Goal: Information Seeking & Learning: Check status

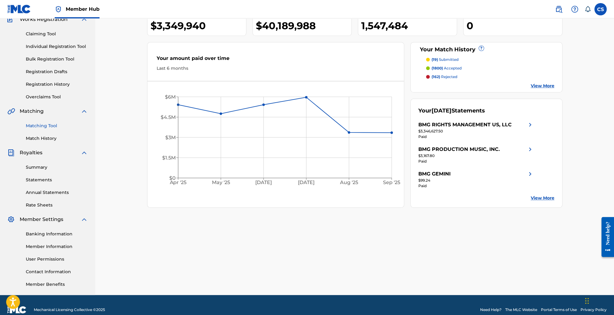
scroll to position [66, 0]
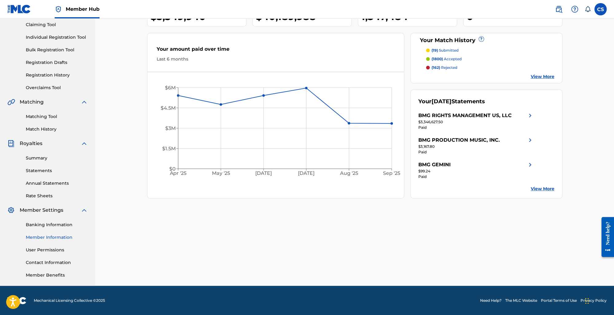
click at [52, 238] on link "Member Information" at bounding box center [57, 237] width 62 height 6
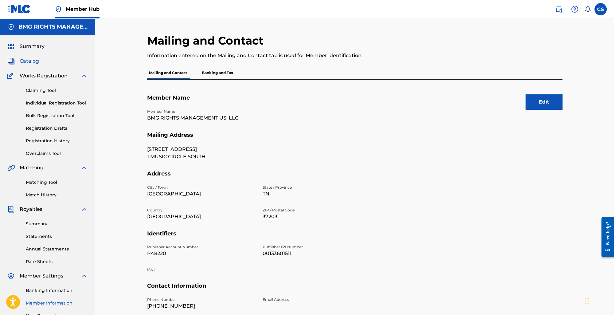
click at [30, 62] on span "Catalog" at bounding box center [29, 60] width 19 height 7
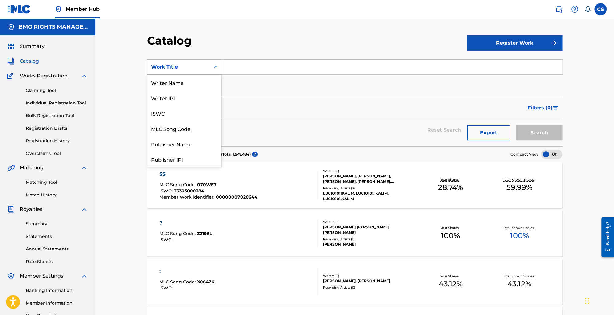
click at [199, 63] on div "Work Title" at bounding box center [178, 66] width 55 height 7
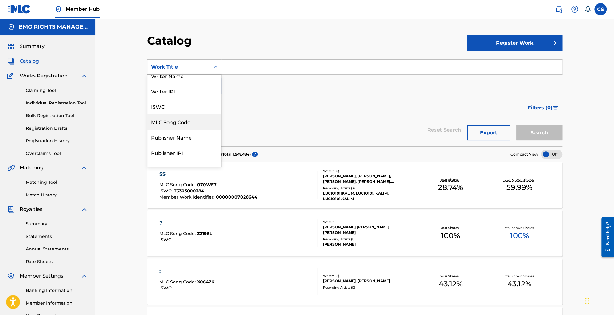
scroll to position [6, 0]
click at [187, 136] on div "Publisher Name" at bounding box center [184, 137] width 74 height 15
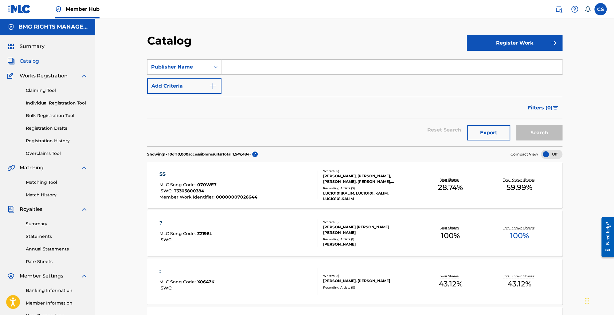
click at [260, 62] on input "Search Form" at bounding box center [391, 67] width 341 height 15
type input "trio"
click at [516, 125] on button "Search" at bounding box center [539, 132] width 46 height 15
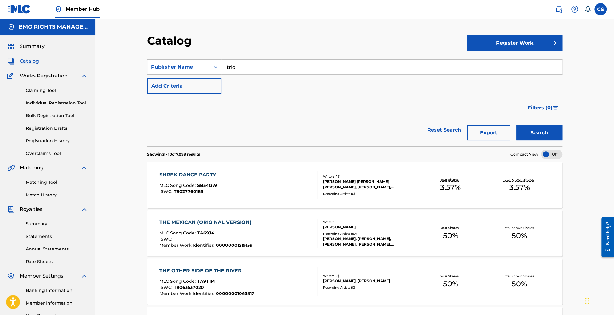
click at [280, 245] on div "THE MEXICAN (ORIGINAL VERSION) MLC Song Code : TA69J4 ISWC : Member Work Identi…" at bounding box center [238, 233] width 158 height 29
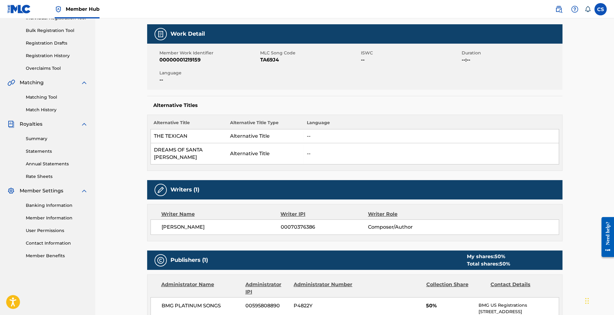
scroll to position [83, 0]
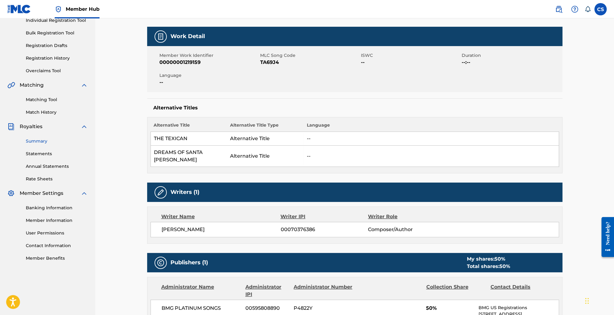
click at [38, 143] on link "Summary" at bounding box center [57, 141] width 62 height 6
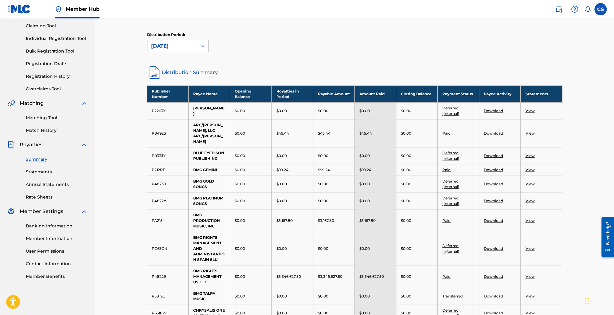
scroll to position [52, 0]
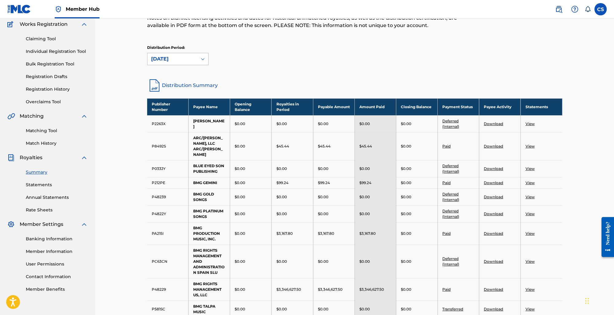
click at [194, 62] on div "[DATE]" at bounding box center [172, 59] width 50 height 12
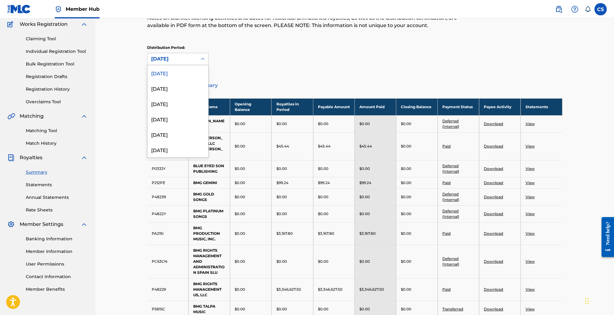
click at [244, 76] on div "Royalties Select your desired distribution period from the drop-down menu to se…" at bounding box center [354, 30] width 415 height 96
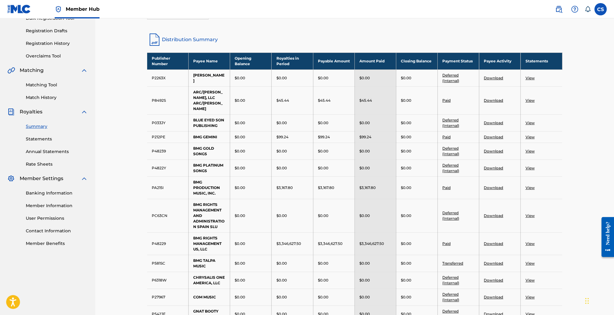
scroll to position [95, 0]
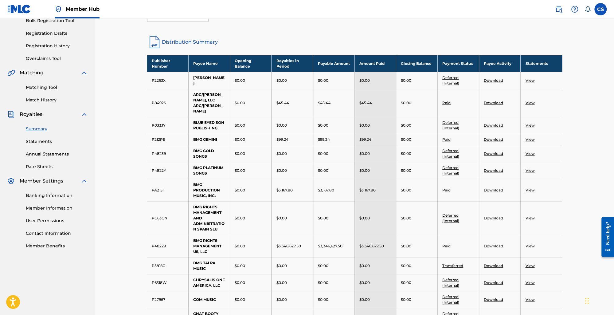
click at [194, 43] on link "Distribution Summary" at bounding box center [354, 42] width 415 height 15
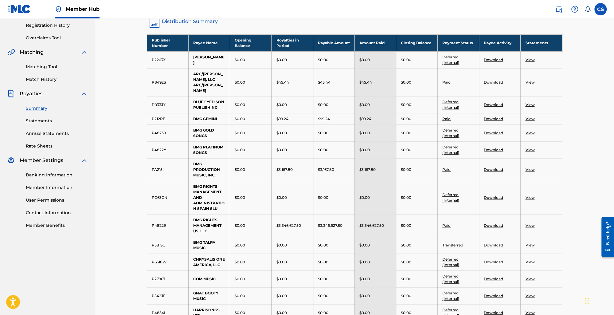
scroll to position [116, 0]
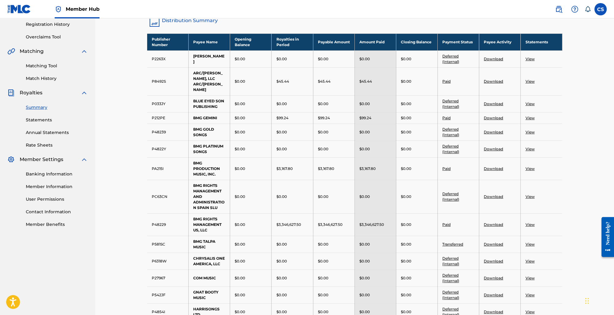
click at [450, 61] on link "Deferred (Internal)" at bounding box center [450, 59] width 17 height 10
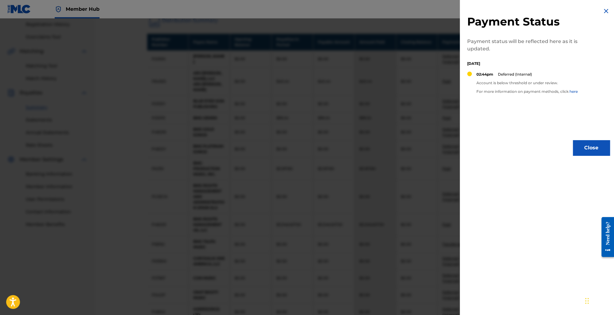
click at [604, 14] on img at bounding box center [605, 10] width 7 height 7
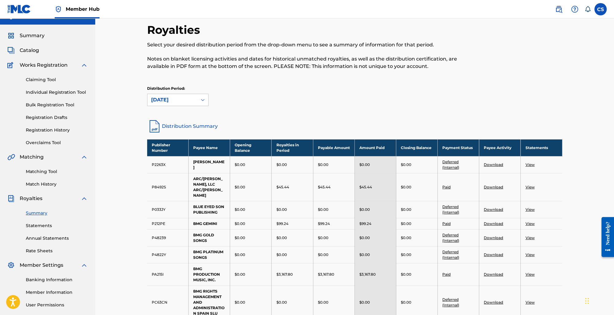
scroll to position [10, 0]
click at [211, 129] on link "Distribution Summary" at bounding box center [354, 126] width 415 height 15
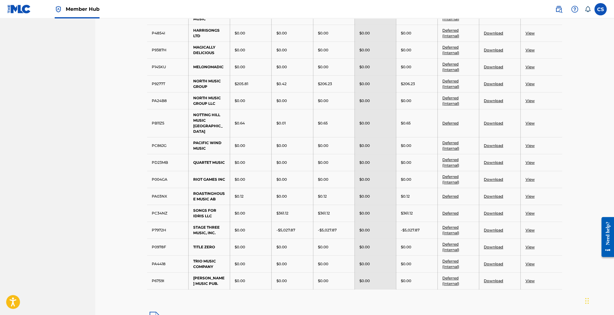
scroll to position [397, 0]
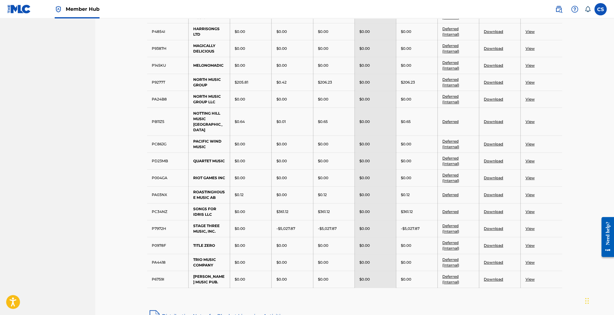
click at [453, 209] on link "Deferred" at bounding box center [450, 211] width 16 height 5
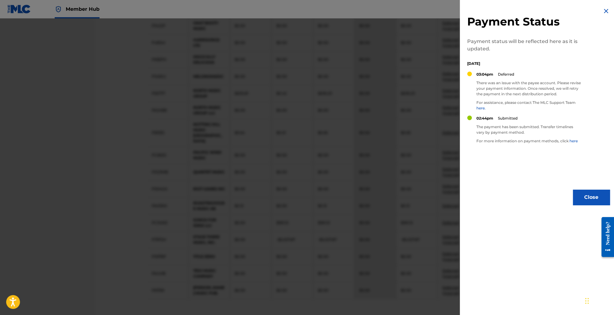
scroll to position [385, 0]
click at [606, 13] on img at bounding box center [605, 10] width 7 height 7
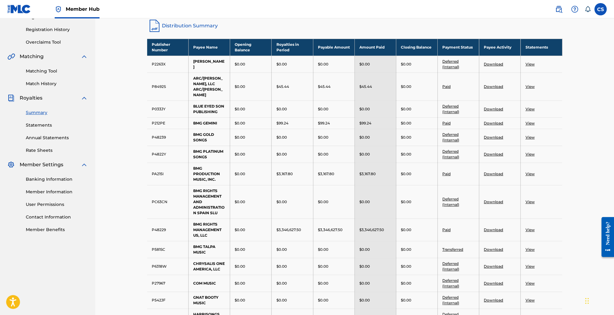
scroll to position [106, 0]
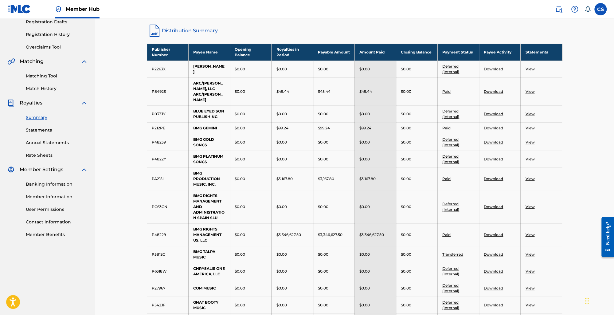
click at [151, 47] on th "Publisher Number" at bounding box center [167, 52] width 41 height 17
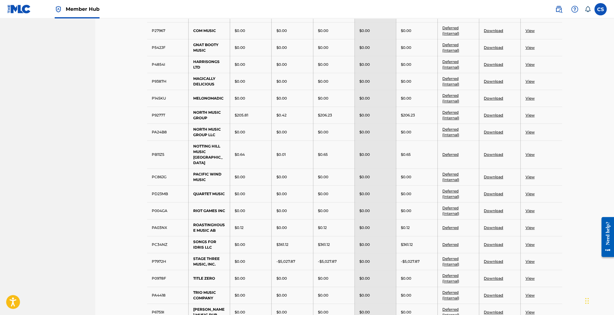
scroll to position [382, 0]
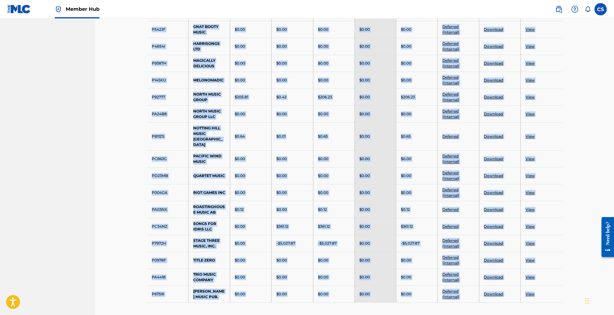
drag, startPoint x: 151, startPoint y: 49, endPoint x: 534, endPoint y: 279, distance: 446.3
click at [534, 279] on tbody "Publisher Number Payee Name Opening Balance Royalties in Period Payable Amount …" at bounding box center [354, 35] width 415 height 534
copy tbody "Publisher Number Payee Name Opening Balance Royalties in Period Payable Amount …"
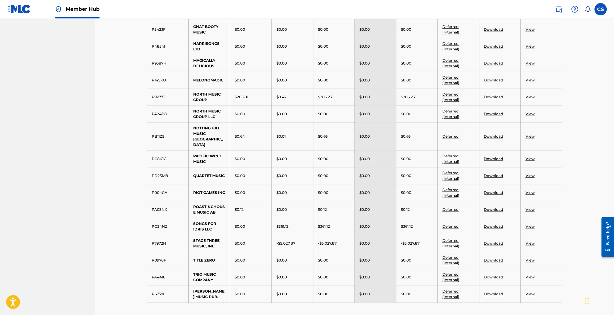
click at [101, 272] on div "Royalties Select your desired distribution period from the drop-down menu to se…" at bounding box center [354, 28] width 519 height 783
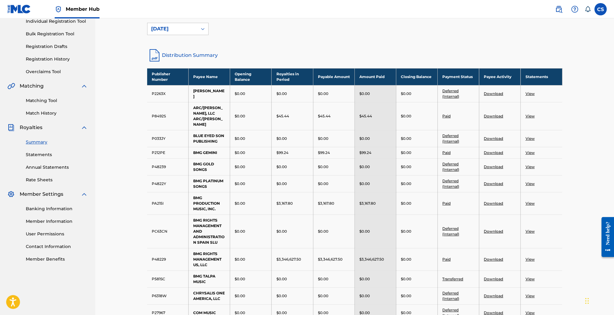
scroll to position [73, 0]
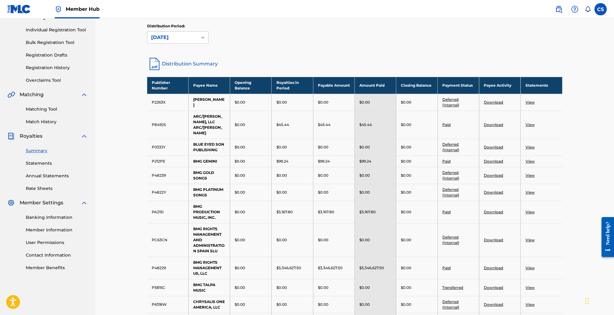
click at [533, 209] on link "View" at bounding box center [529, 211] width 9 height 5
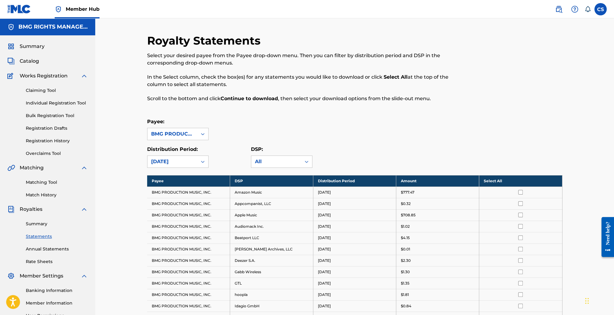
scroll to position [5, 0]
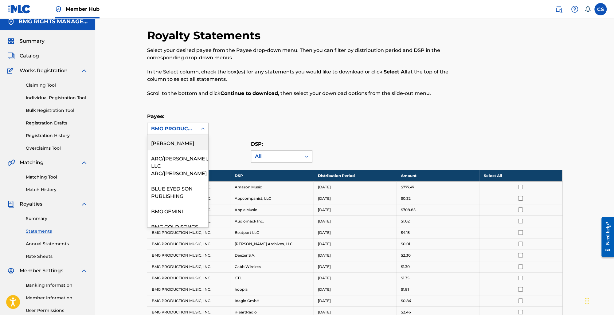
click at [197, 127] on div "BMG PRODUCTION MUSIC, INC." at bounding box center [172, 129] width 50 height 12
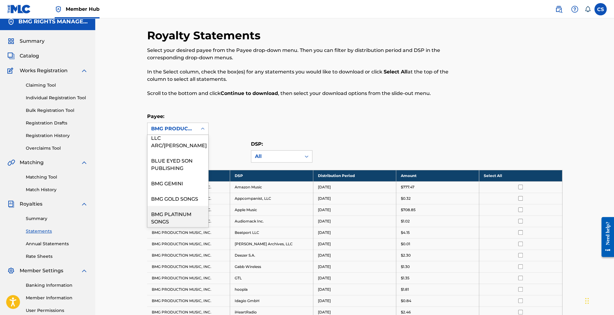
scroll to position [0, 0]
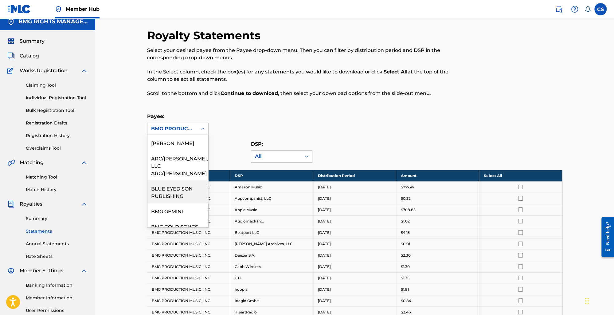
click at [107, 155] on div "Royalty Statements Select your desired payee from the Payee drop-down menu. The…" at bounding box center [354, 296] width 519 height 566
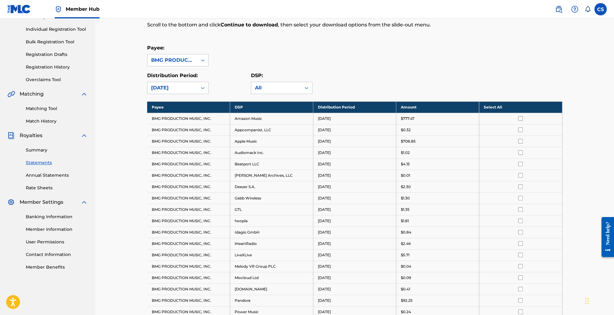
scroll to position [42, 0]
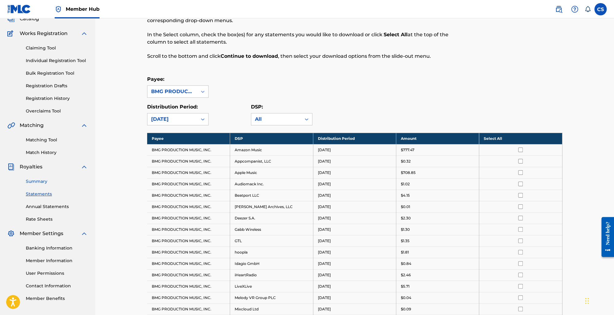
click at [44, 181] on link "Summary" at bounding box center [57, 181] width 62 height 6
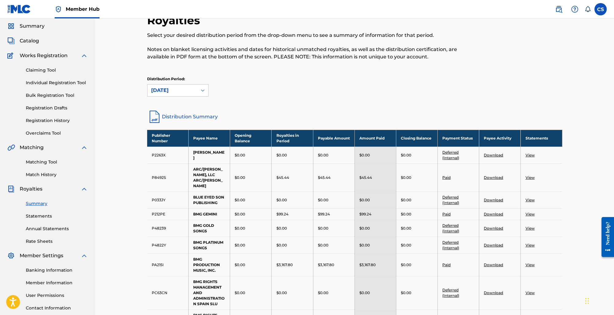
scroll to position [17, 0]
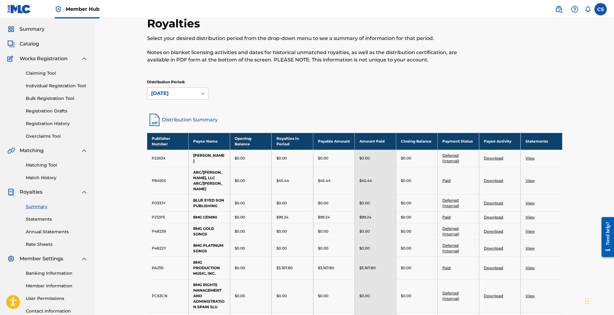
click at [180, 120] on link "Distribution Summary" at bounding box center [354, 119] width 415 height 15
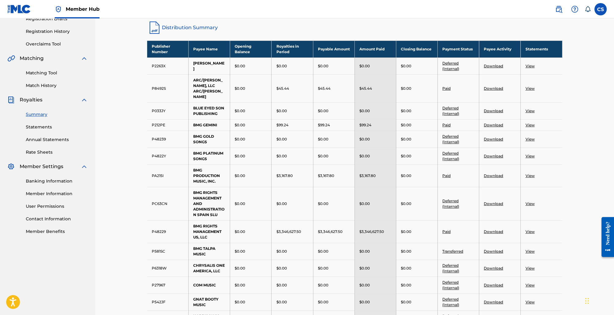
scroll to position [107, 0]
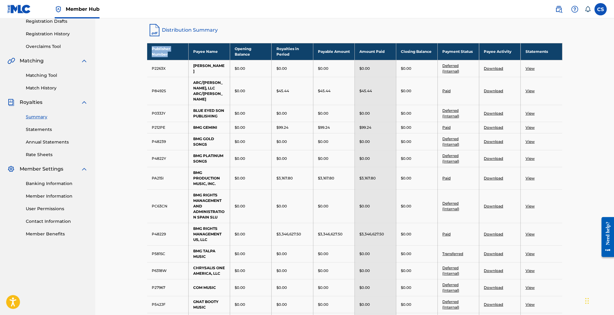
drag, startPoint x: 170, startPoint y: 56, endPoint x: 149, endPoint y: 50, distance: 22.6
click at [149, 50] on th "Publisher Number" at bounding box center [167, 51] width 41 height 17
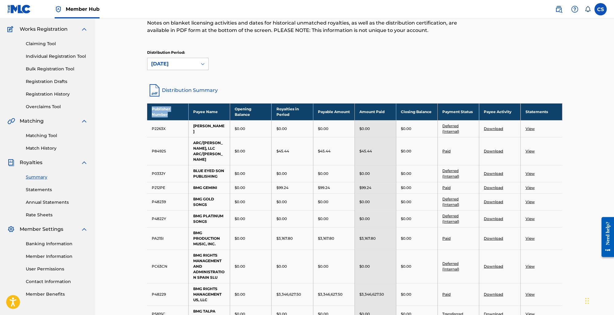
scroll to position [47, 0]
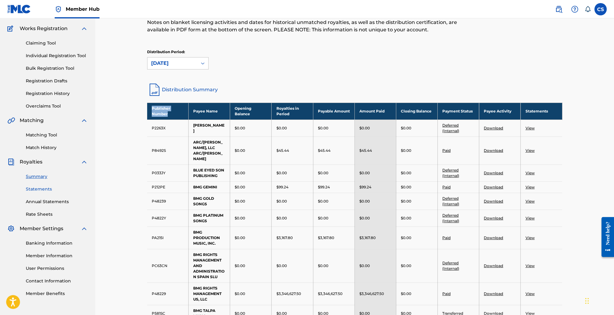
click at [41, 190] on link "Statements" at bounding box center [57, 189] width 62 height 6
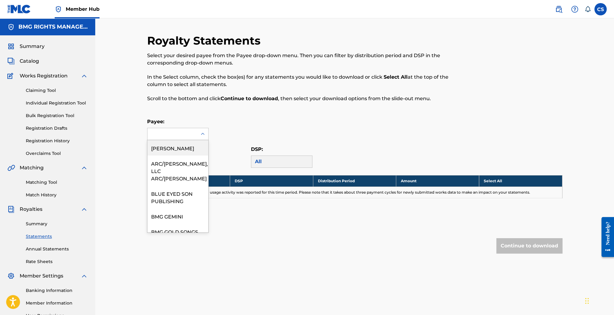
click at [176, 137] on div at bounding box center [172, 134] width 50 height 12
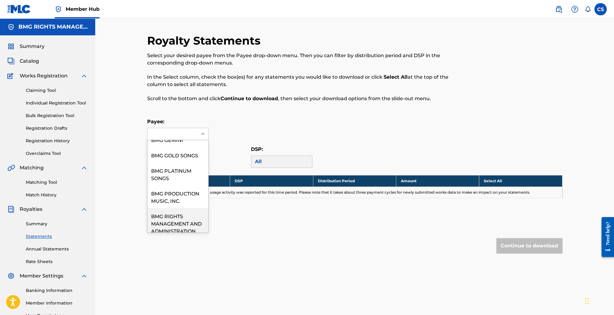
scroll to position [60, 0]
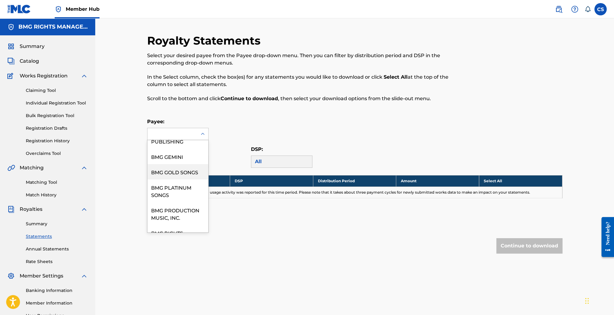
click at [180, 165] on div "BMG GOLD SONGS" at bounding box center [177, 171] width 61 height 15
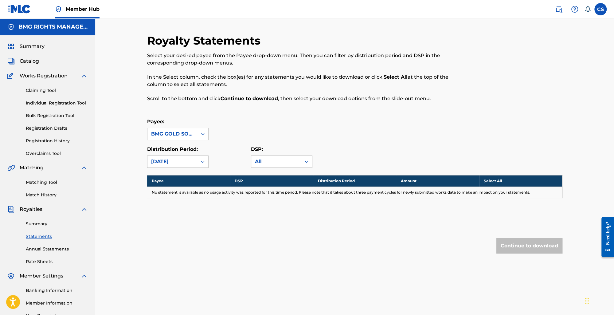
click at [188, 169] on div "Royalty Statements Select your desired payee from the Payee drop-down menu. The…" at bounding box center [354, 156] width 415 height 244
click at [189, 165] on div "[DATE]" at bounding box center [172, 162] width 50 height 12
click at [186, 187] on div "[DATE]" at bounding box center [177, 190] width 61 height 15
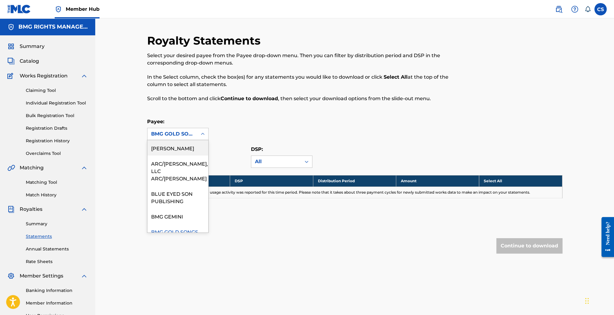
click at [196, 137] on div "BMG GOLD SONGS" at bounding box center [172, 134] width 50 height 12
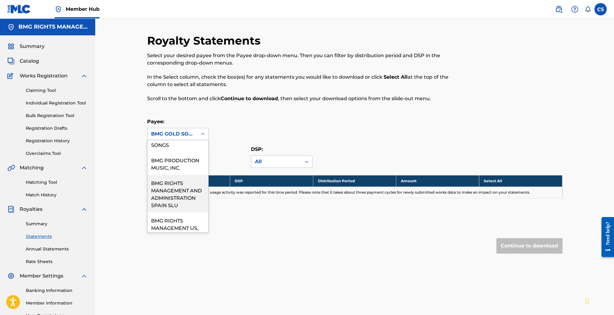
scroll to position [109, 0]
click at [181, 217] on div "BMG RIGHTS MANAGEMENT US, LLC" at bounding box center [177, 228] width 61 height 30
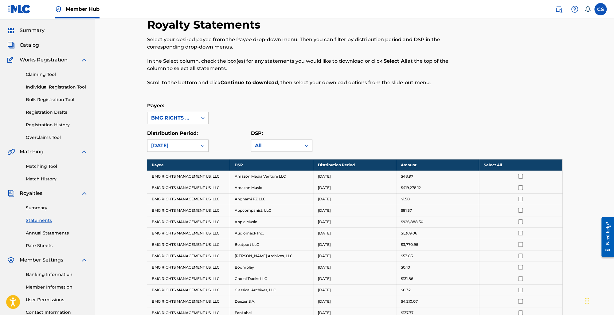
scroll to position [3, 0]
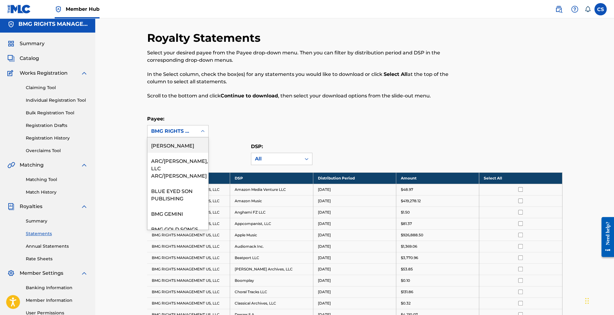
click at [191, 133] on div "BMG RIGHTS MANAGEMENT US, LLC" at bounding box center [172, 130] width 42 height 7
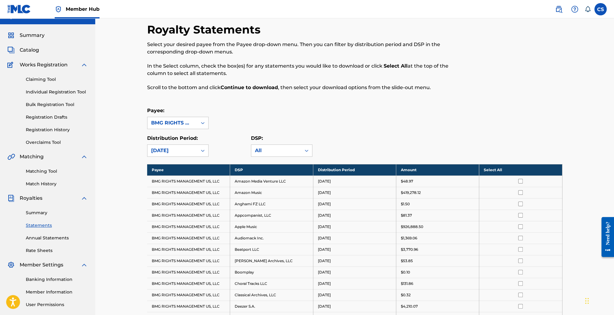
scroll to position [17, 0]
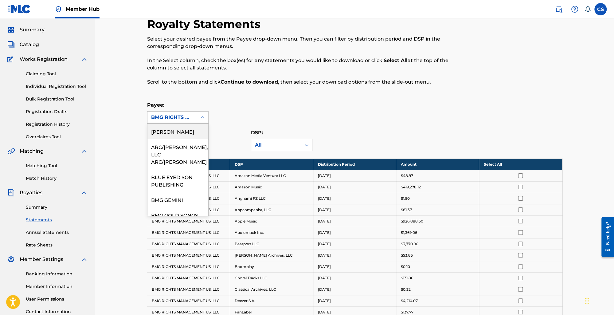
click at [188, 117] on div "BMG RIGHTS MANAGEMENT US, LLC" at bounding box center [172, 117] width 42 height 7
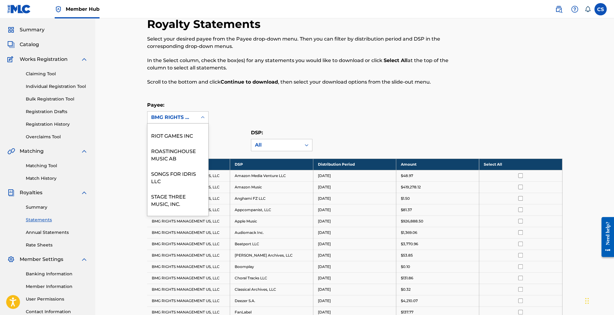
scroll to position [451, 0]
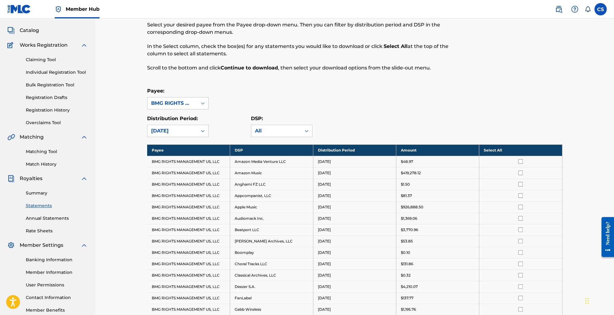
scroll to position [20, 0]
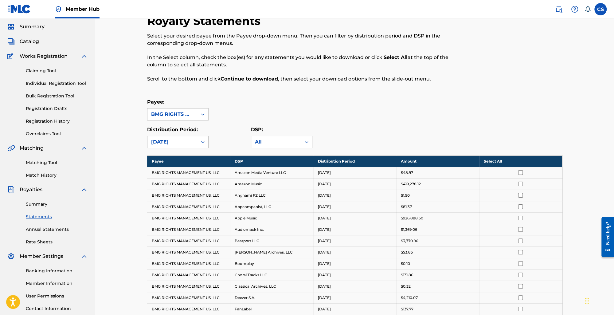
click at [189, 141] on div "[DATE]" at bounding box center [172, 141] width 42 height 7
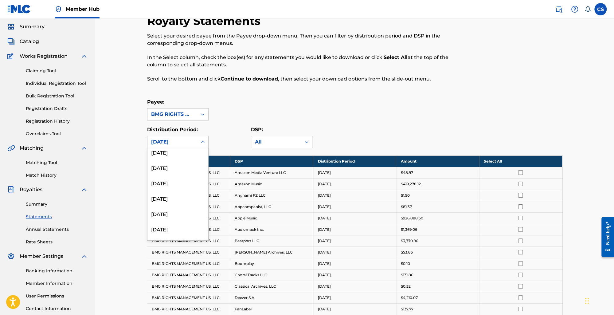
scroll to position [0, 0]
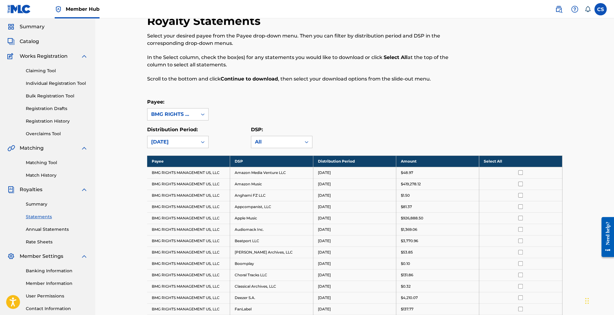
click at [218, 137] on div "Distribution Period: [DATE]" at bounding box center [199, 137] width 104 height 22
click at [192, 115] on div "BMG RIGHTS MANAGEMENT US, LLC" at bounding box center [172, 114] width 42 height 7
drag, startPoint x: 226, startPoint y: 82, endPoint x: 283, endPoint y: 82, distance: 57.1
click at [283, 82] on p "Scroll to the bottom and click Continue to download , then select your download…" at bounding box center [307, 78] width 320 height 7
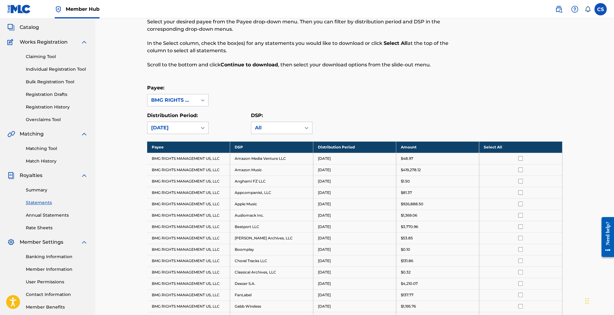
scroll to position [35, 0]
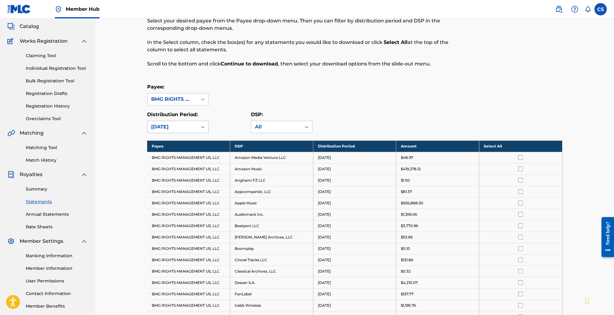
click at [187, 127] on div "[DATE]" at bounding box center [172, 126] width 42 height 7
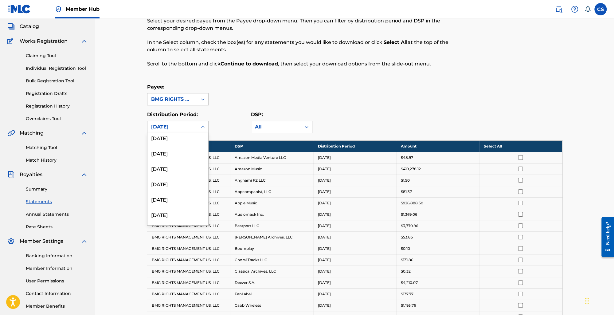
scroll to position [737, 0]
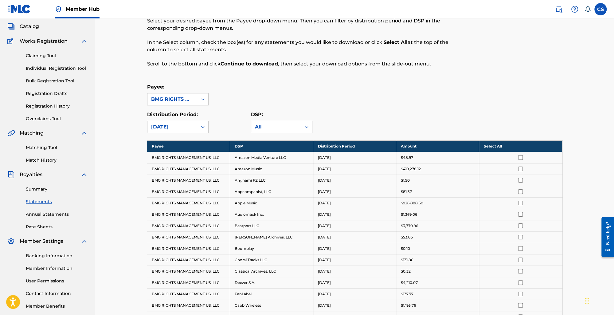
click at [230, 105] on div "Payee: BMG RIGHTS MANAGEMENT US, LLC" at bounding box center [354, 94] width 415 height 22
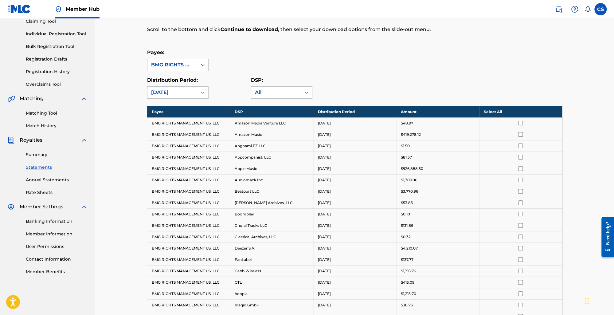
scroll to position [0, 0]
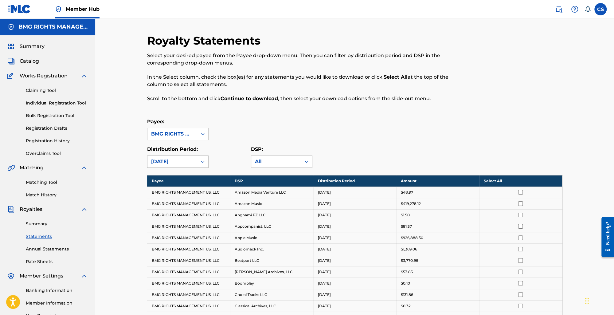
click at [197, 162] on div at bounding box center [202, 161] width 11 height 11
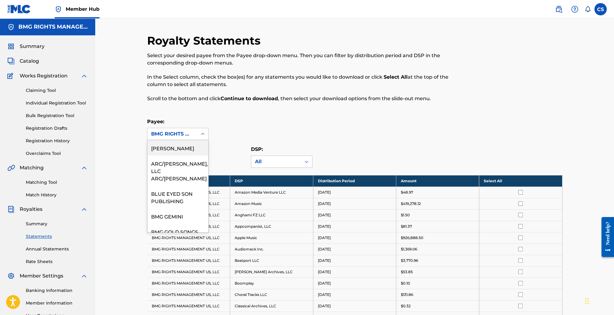
click at [196, 131] on div "BMG RIGHTS MANAGEMENT US, LLC" at bounding box center [172, 134] width 50 height 12
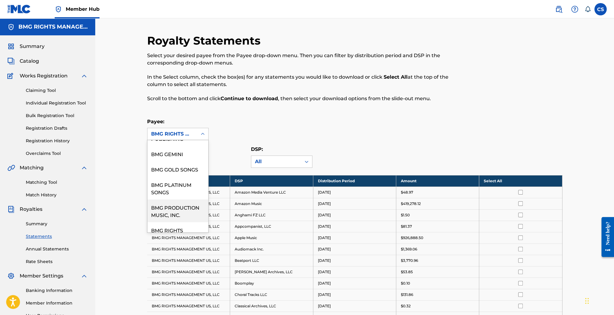
scroll to position [59, 0]
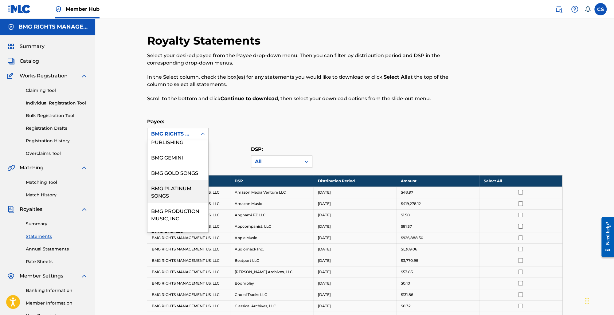
click at [177, 184] on div "BMG PLATINUM SONGS" at bounding box center [177, 191] width 61 height 23
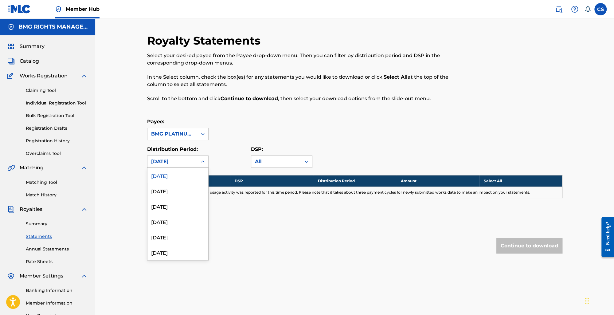
click at [200, 159] on icon at bounding box center [203, 162] width 6 height 6
click at [184, 237] on div "[DATE]" at bounding box center [177, 233] width 61 height 15
click at [195, 163] on div "[DATE]" at bounding box center [172, 162] width 50 height 12
click at [181, 212] on div "[DATE]" at bounding box center [177, 205] width 61 height 15
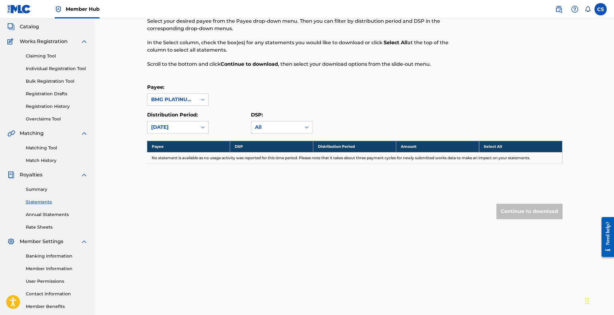
scroll to position [0, 0]
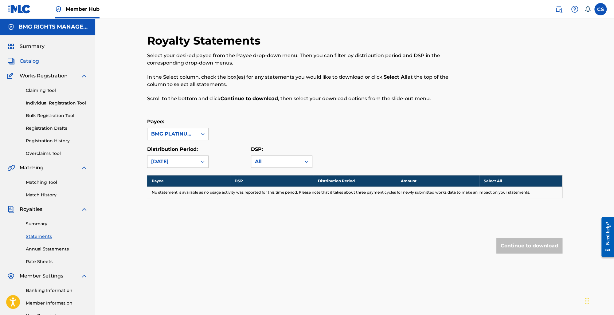
click at [25, 58] on span "Catalog" at bounding box center [29, 60] width 19 height 7
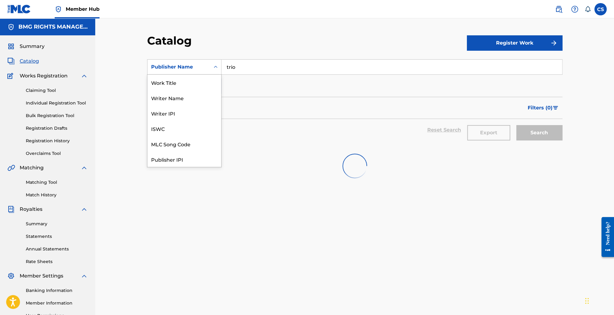
click at [202, 69] on div "Publisher Name" at bounding box center [178, 66] width 55 height 7
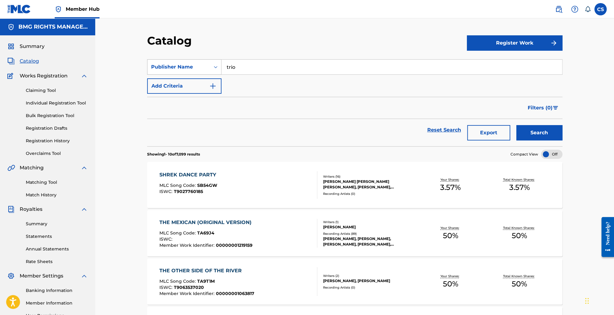
drag, startPoint x: 261, startPoint y: 69, endPoint x: 199, endPoint y: 69, distance: 62.4
click at [199, 69] on div "SearchWithCriteria0dc1da60-bba7-4e40-94f2-fef0c734d871 Publisher Name trio" at bounding box center [354, 66] width 415 height 15
type input "BMG gold songs"
click at [516, 125] on button "Search" at bounding box center [539, 132] width 46 height 15
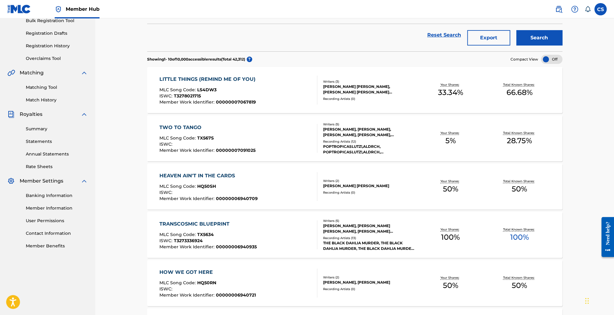
scroll to position [98, 0]
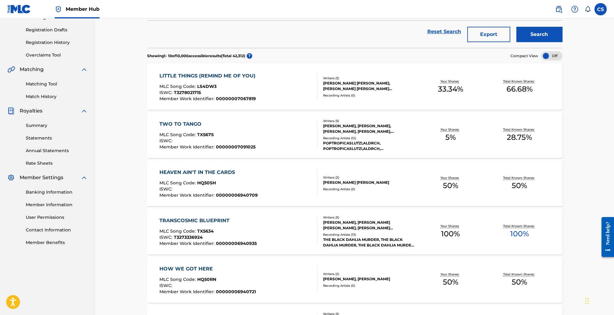
click at [299, 232] on div "TRANSCOSMIC BLUEPRINT MLC Song Code : TX5634 ISWC : T3273336924 Member Work Ide…" at bounding box center [238, 231] width 158 height 29
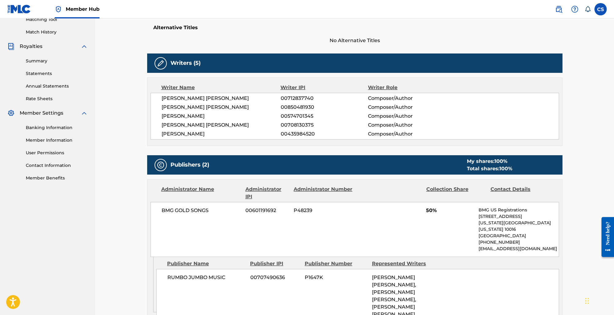
scroll to position [160, 0]
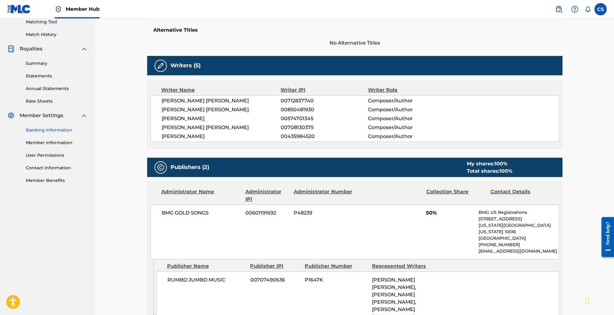
click at [60, 132] on link "Banking Information" at bounding box center [57, 130] width 62 height 6
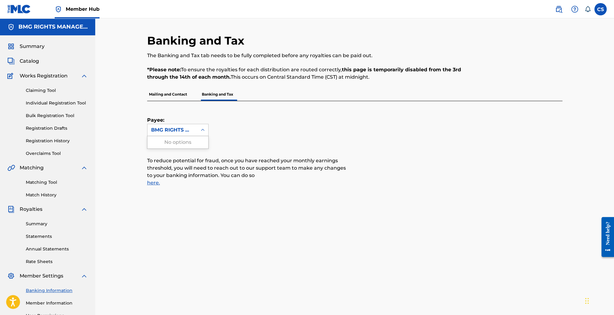
click at [181, 134] on div "BMG RIGHTS MANAGEMENT US, LLC" at bounding box center [172, 130] width 50 height 12
click at [212, 146] on p "To reduce potential for fraud, once you have reached your monthly earnings thre…" at bounding box center [247, 164] width 200 height 45
click at [195, 132] on div "BMG RIGHTS MANAGEMENT US, LLC" at bounding box center [172, 130] width 50 height 12
click at [218, 154] on p "To reduce potential for fraud, once you have reached your monthly earnings thre…" at bounding box center [247, 164] width 200 height 45
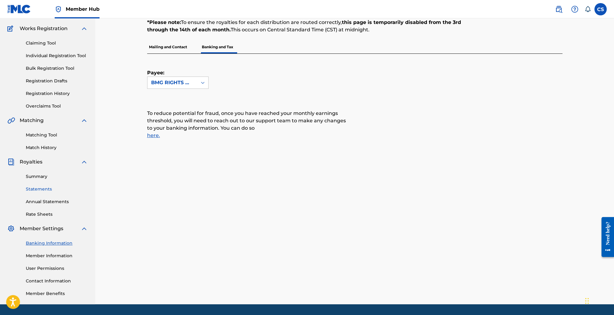
scroll to position [61, 0]
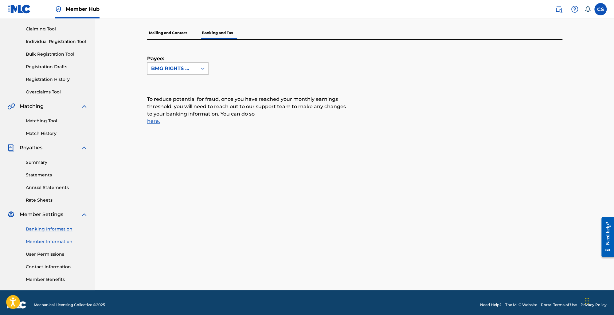
click at [42, 244] on link "Member Information" at bounding box center [57, 241] width 62 height 6
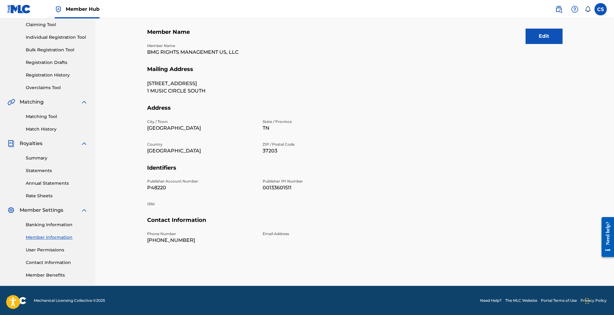
scroll to position [58, 0]
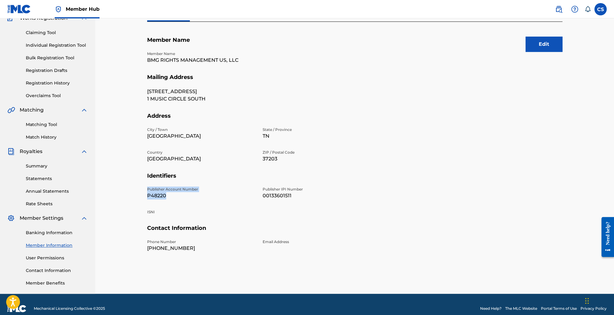
drag, startPoint x: 172, startPoint y: 198, endPoint x: 147, endPoint y: 190, distance: 27.0
click at [147, 190] on div "Publisher Account Number P48220" at bounding box center [201, 192] width 108 height 13
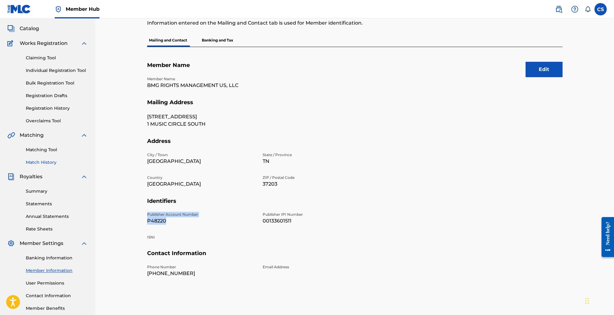
scroll to position [0, 0]
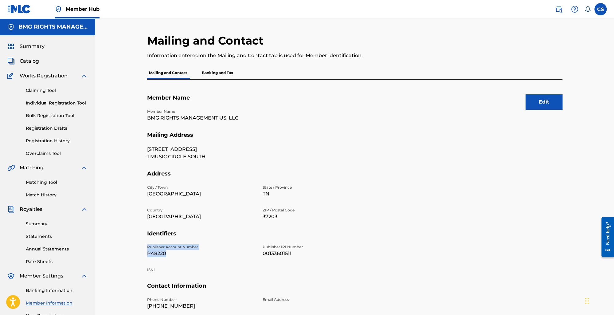
scroll to position [61, 0]
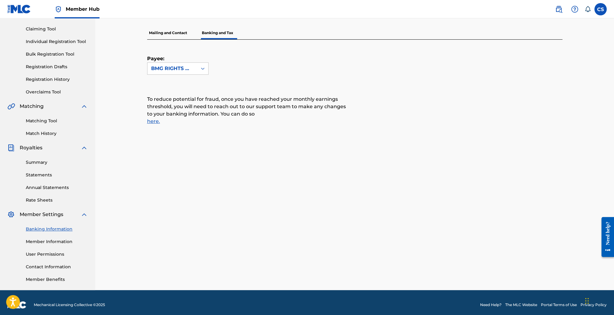
scroll to position [66, 0]
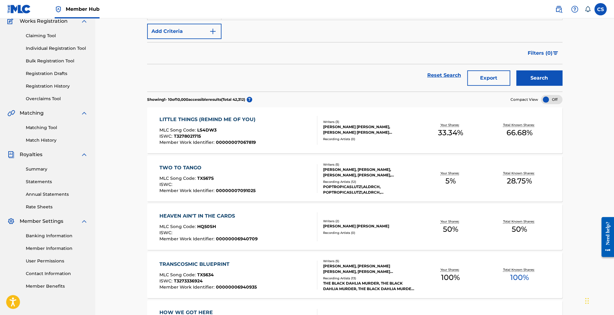
scroll to position [63, 0]
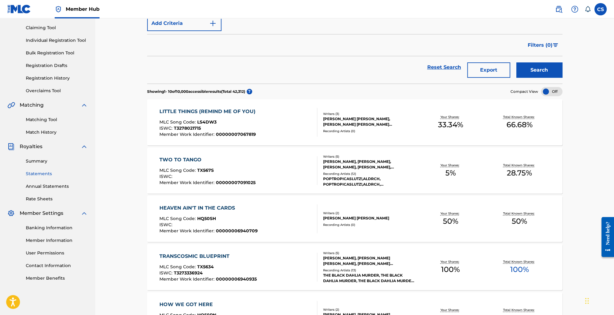
click at [42, 174] on link "Statements" at bounding box center [57, 173] width 62 height 6
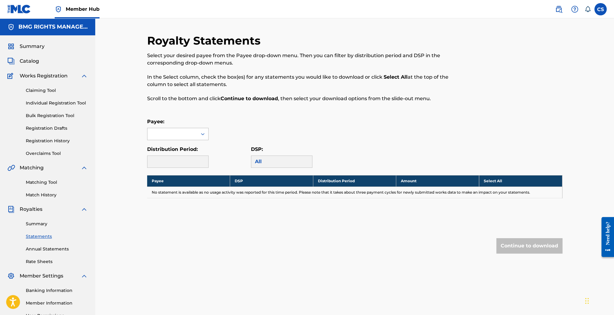
click at [163, 133] on div at bounding box center [172, 134] width 50 height 12
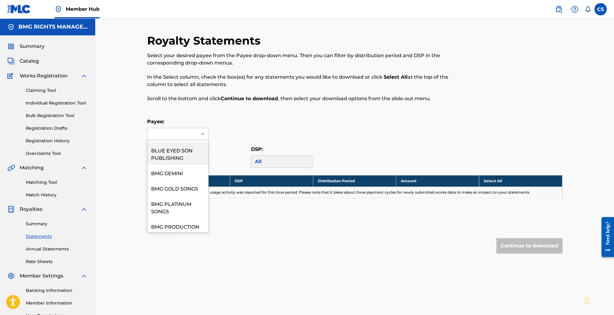
scroll to position [45, 0]
click at [164, 170] on div "BMG GEMINI" at bounding box center [177, 171] width 61 height 15
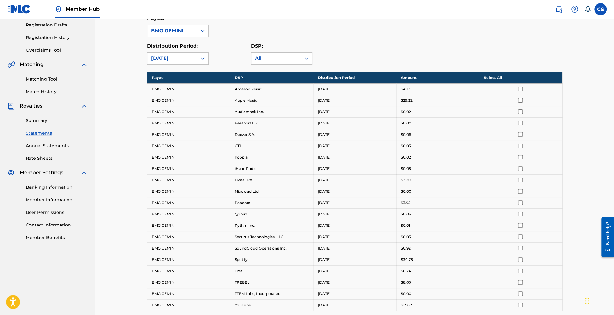
scroll to position [92, 0]
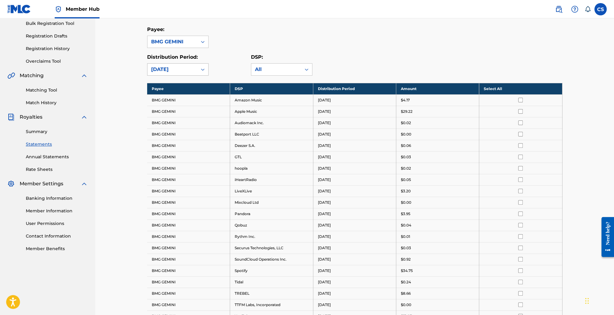
click at [184, 69] on div "[DATE]" at bounding box center [172, 69] width 42 height 7
click at [174, 117] on div "[DATE]" at bounding box center [177, 113] width 61 height 15
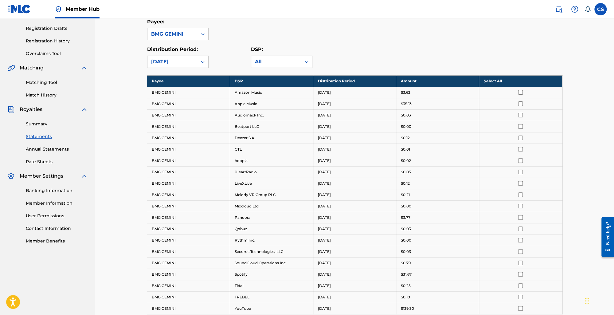
scroll to position [95, 0]
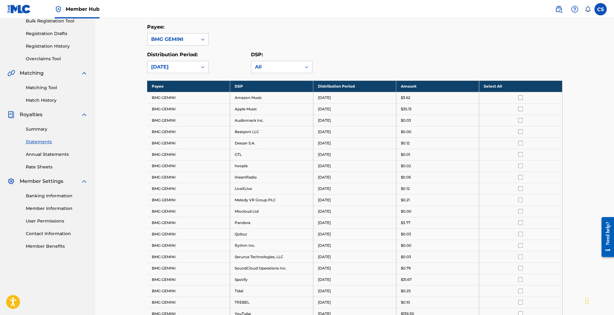
click at [186, 66] on div "[DATE]" at bounding box center [172, 66] width 42 height 7
click at [178, 146] on div "[DATE]" at bounding box center [177, 144] width 61 height 15
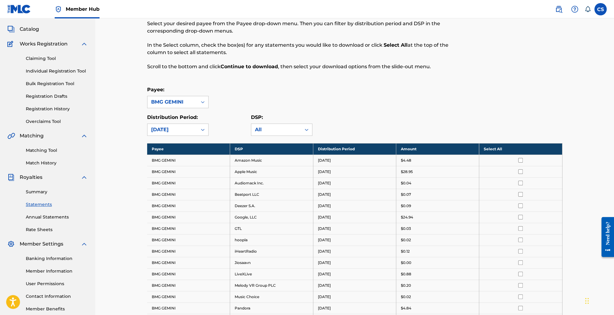
scroll to position [29, 0]
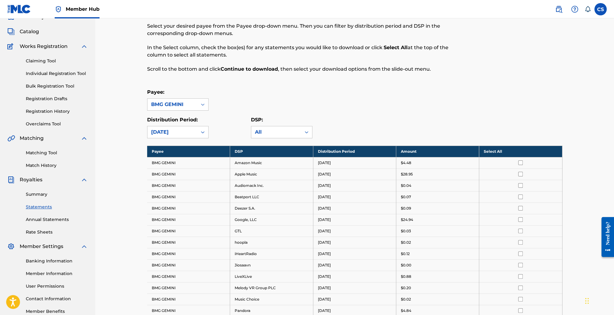
click at [190, 131] on div "[DATE]" at bounding box center [172, 131] width 42 height 7
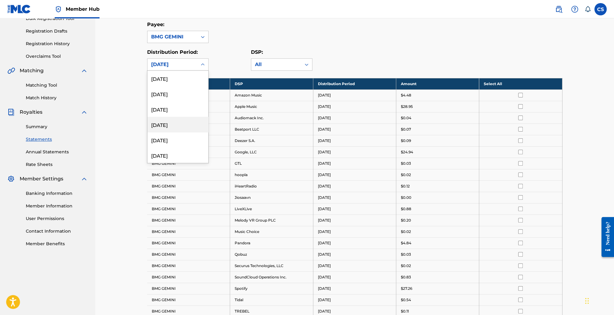
scroll to position [71, 0]
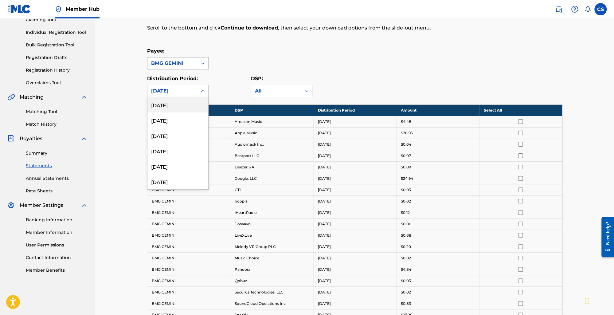
click at [192, 65] on div "BMG GEMINI" at bounding box center [172, 63] width 42 height 7
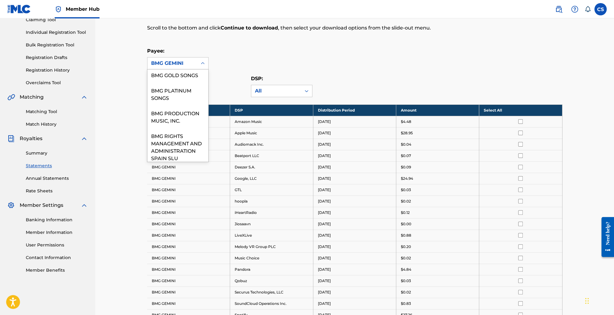
scroll to position [88, 0]
click at [183, 83] on div "BMG PLATINUM SONGS" at bounding box center [177, 91] width 61 height 23
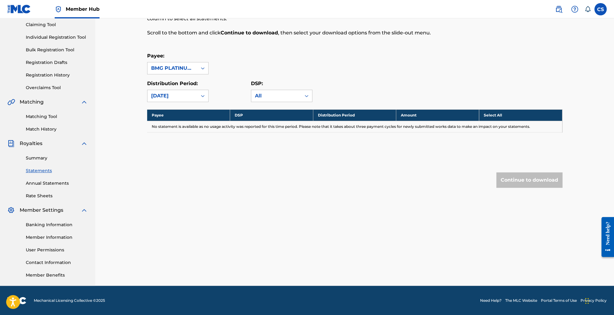
click at [186, 71] on div "BMG PLATINUM SONGS" at bounding box center [172, 68] width 42 height 7
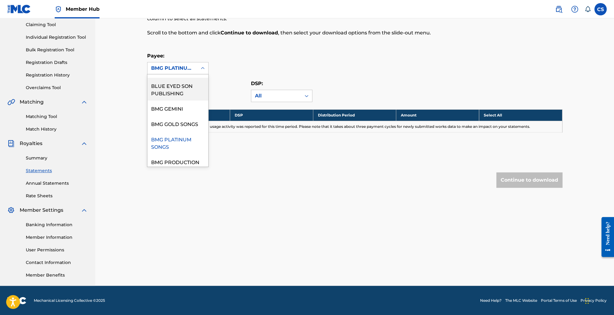
scroll to position [44, 0]
click at [168, 153] on div "BMG PRODUCTION MUSIC, INC." at bounding box center [177, 163] width 61 height 23
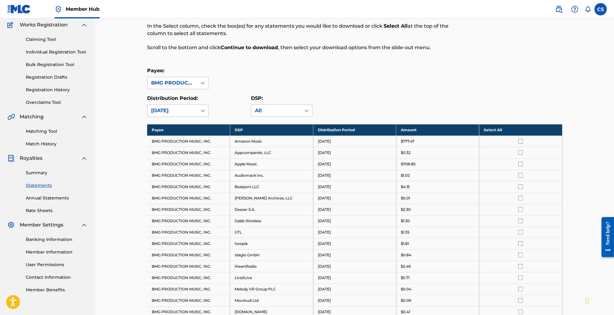
scroll to position [45, 0]
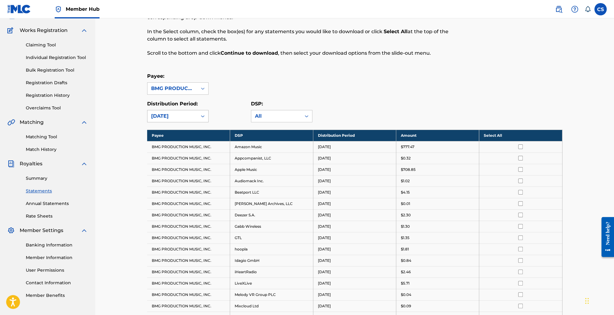
click at [189, 115] on div "[DATE]" at bounding box center [172, 115] width 42 height 7
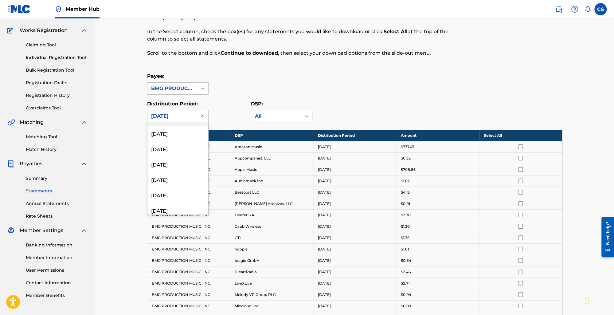
scroll to position [57, 0]
click at [178, 184] on div "[DATE]" at bounding box center [177, 180] width 61 height 15
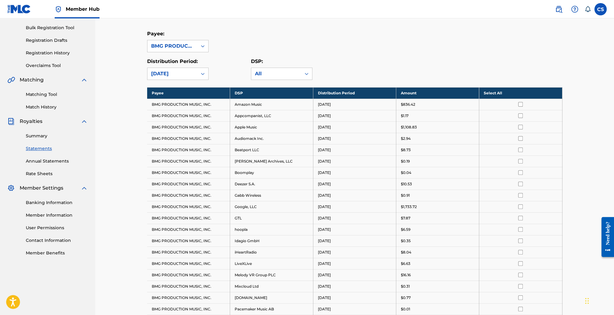
scroll to position [88, 0]
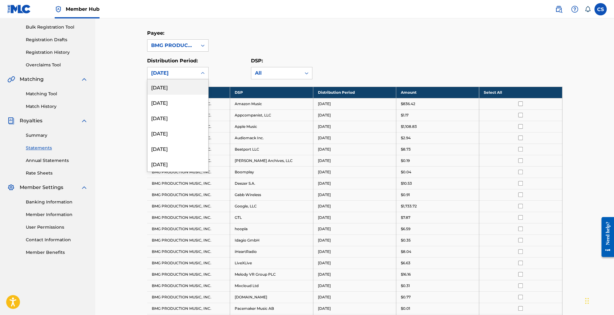
click at [200, 72] on icon at bounding box center [203, 73] width 6 height 6
click at [182, 133] on div "[DATE]" at bounding box center [177, 133] width 61 height 15
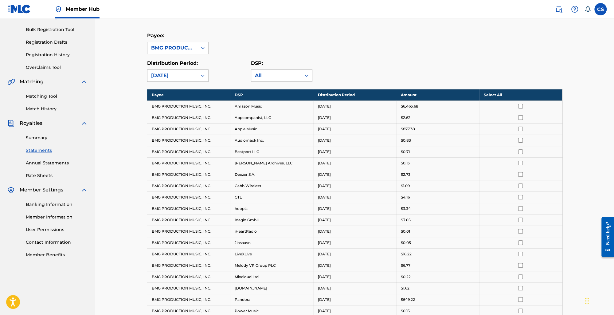
scroll to position [0, 0]
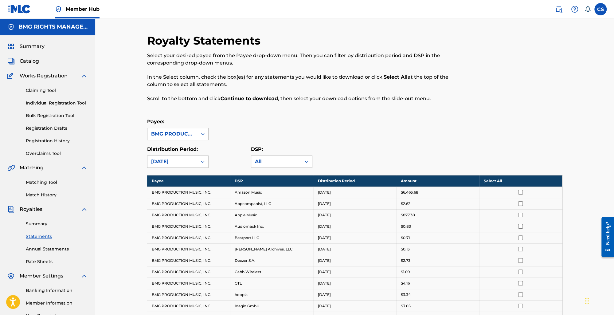
click at [190, 136] on div "BMG PRODUCTION MUSIC, INC." at bounding box center [172, 133] width 42 height 7
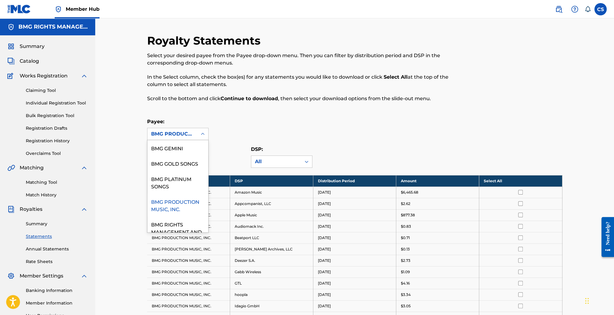
scroll to position [72, 0]
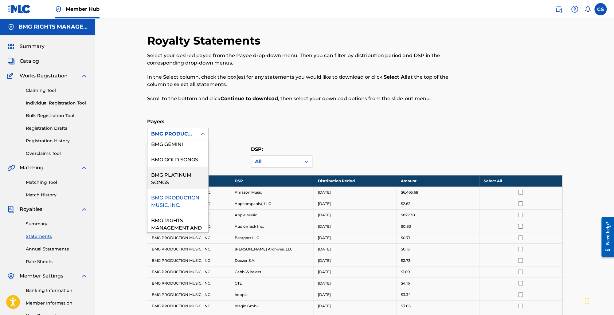
click at [188, 174] on div "BMG PLATINUM SONGS" at bounding box center [177, 177] width 61 height 23
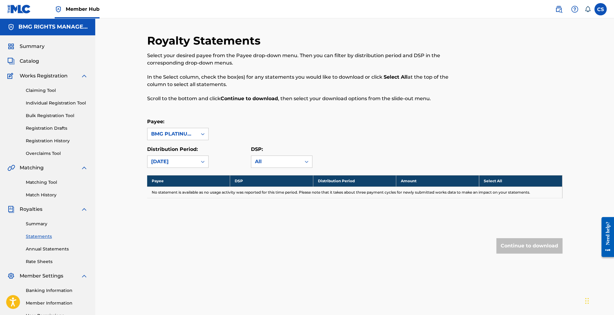
click at [200, 137] on icon at bounding box center [203, 134] width 6 height 6
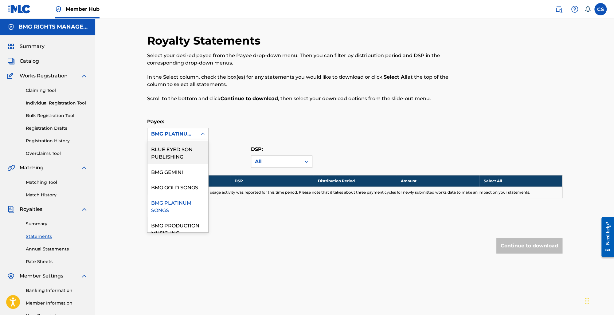
scroll to position [47, 0]
click at [178, 181] on div "BMG GOLD SONGS" at bounding box center [177, 184] width 61 height 15
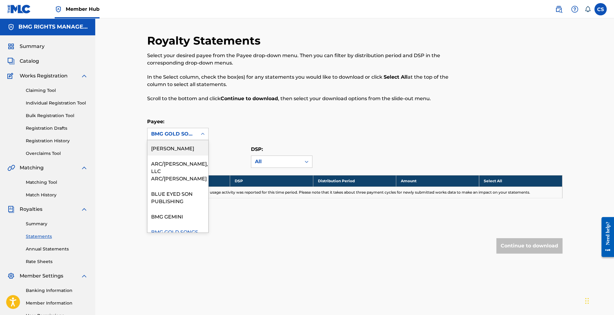
click at [195, 138] on div "BMG GOLD SONGS" at bounding box center [172, 134] width 50 height 12
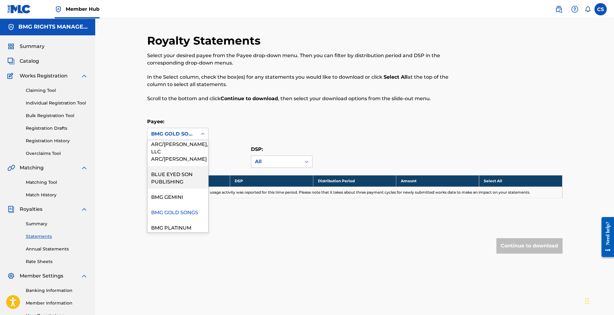
scroll to position [21, 0]
click at [206, 268] on div "Royalty Statements Select your desired payee from the Payee drop-down menu. The…" at bounding box center [354, 156] width 415 height 244
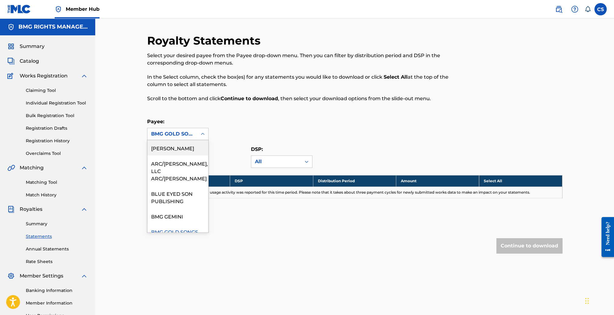
click at [194, 133] on div "BMG GOLD SONGS" at bounding box center [172, 134] width 50 height 12
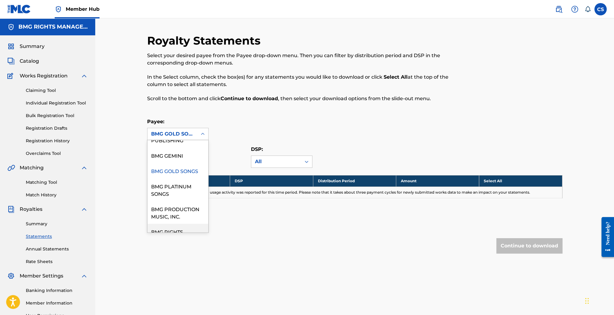
scroll to position [49, 0]
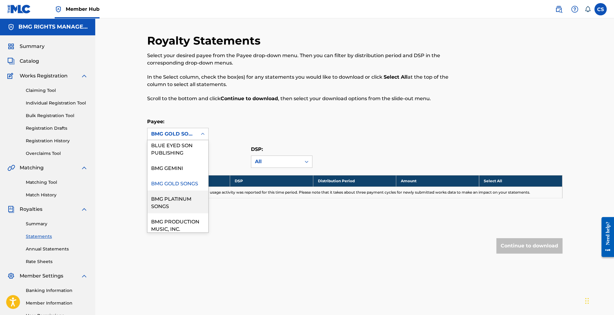
click at [184, 203] on div "BMG PLATINUM SONGS" at bounding box center [177, 201] width 61 height 23
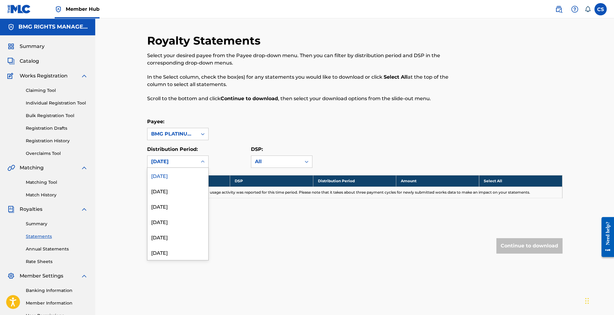
click at [193, 162] on div "[DATE]" at bounding box center [172, 161] width 42 height 7
click at [185, 205] on div "[DATE]" at bounding box center [177, 209] width 61 height 15
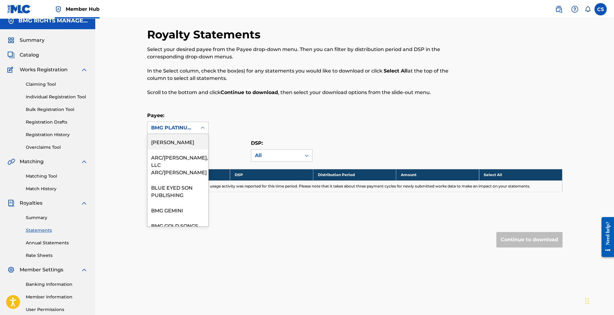
click at [197, 132] on div "BMG PLATINUM SONGS" at bounding box center [172, 128] width 50 height 12
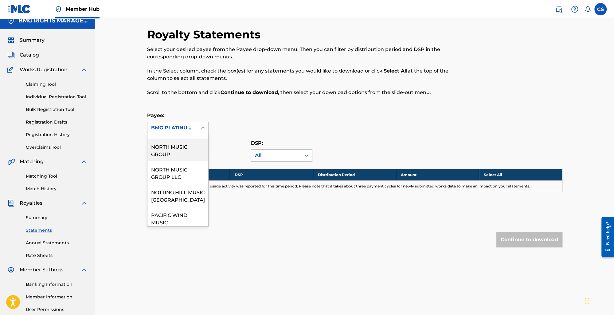
scroll to position [501, 0]
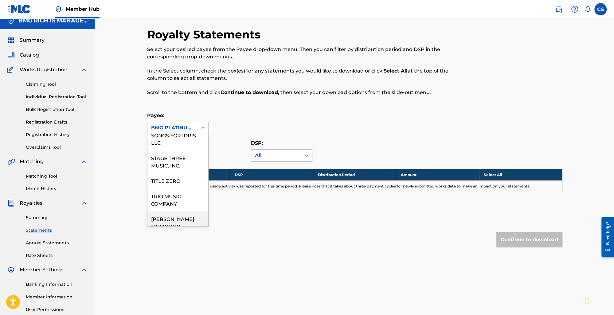
click at [177, 214] on div "[PERSON_NAME] MUSIC PUB." at bounding box center [177, 222] width 61 height 23
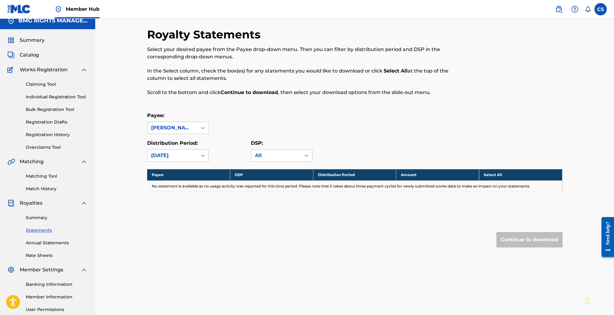
click at [191, 125] on div "[PERSON_NAME] MUSIC PUB." at bounding box center [172, 127] width 42 height 7
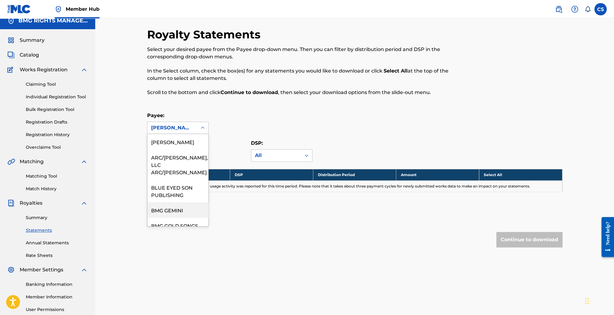
click at [178, 202] on div "BMG GEMINI" at bounding box center [177, 209] width 61 height 15
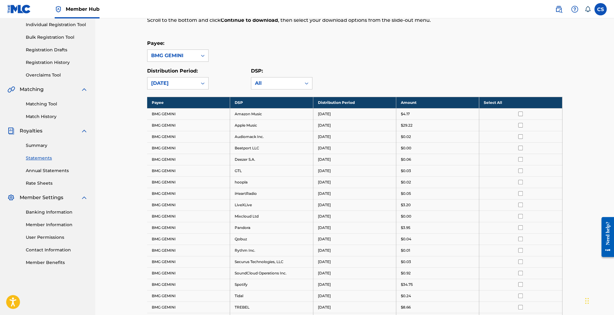
scroll to position [76, 0]
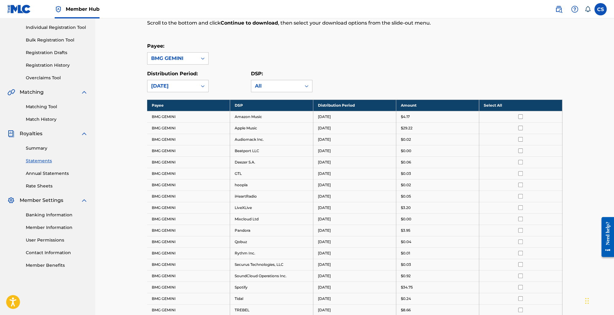
click at [181, 61] on div "BMG GEMINI" at bounding box center [172, 58] width 42 height 7
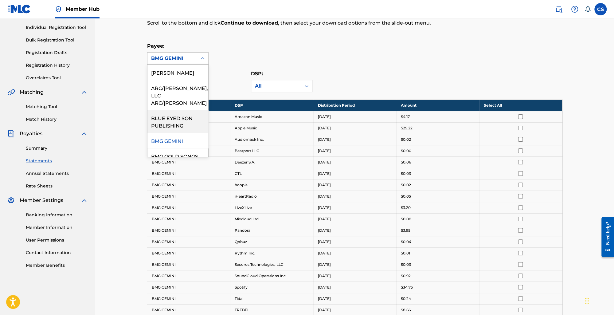
click at [176, 117] on div "BLUE EYED SON PUBLISHING" at bounding box center [177, 121] width 61 height 23
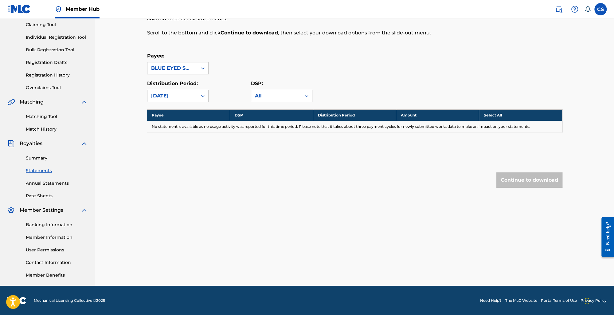
click at [193, 70] on div "BLUE EYED SON PUBLISHING" at bounding box center [172, 68] width 42 height 7
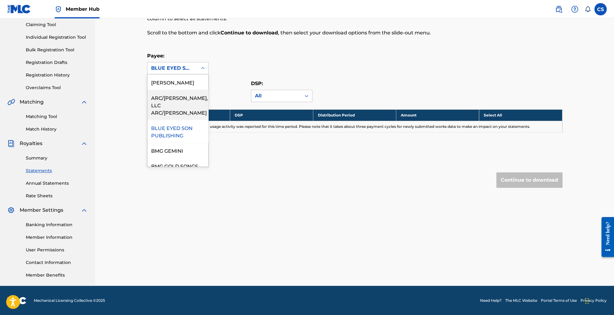
click at [179, 94] on div "ARC/[PERSON_NAME], LLC ARC/[PERSON_NAME]" at bounding box center [177, 105] width 61 height 30
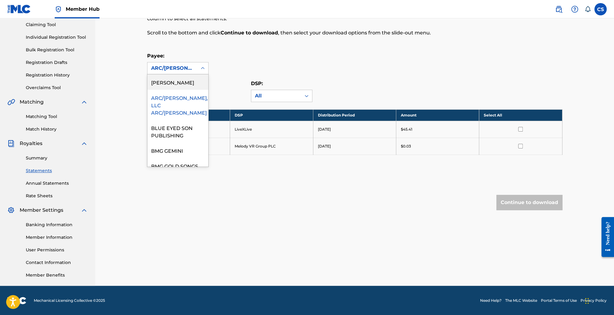
click at [204, 67] on icon at bounding box center [203, 68] width 6 height 6
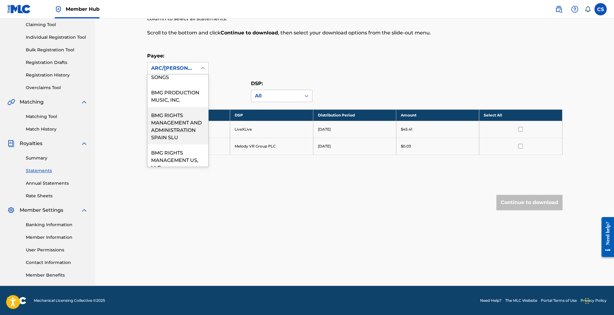
scroll to position [150, 0]
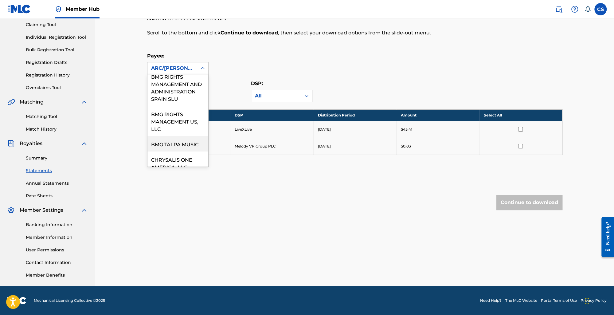
click at [194, 137] on div "BMG TALPA MUSIC" at bounding box center [177, 143] width 61 height 15
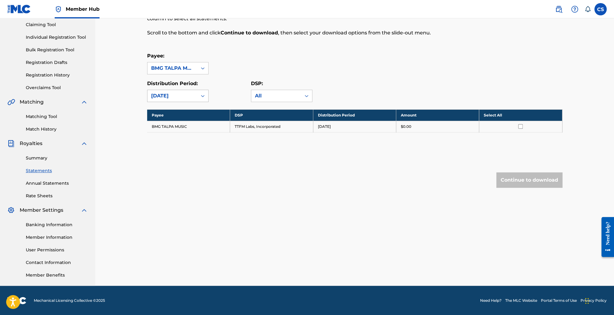
click at [194, 97] on div "[DATE]" at bounding box center [172, 96] width 50 height 12
click at [181, 72] on div "BMG TALPA MUSIC" at bounding box center [172, 68] width 50 height 12
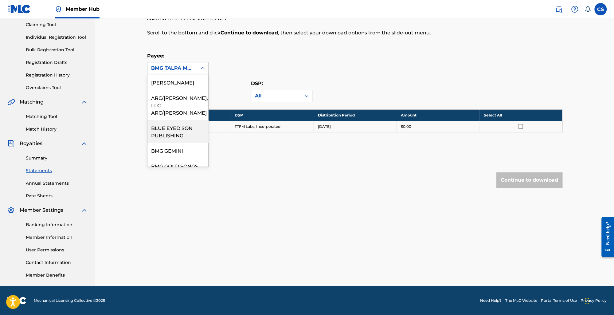
click at [172, 132] on div "BLUE EYED SON PUBLISHING" at bounding box center [177, 131] width 61 height 23
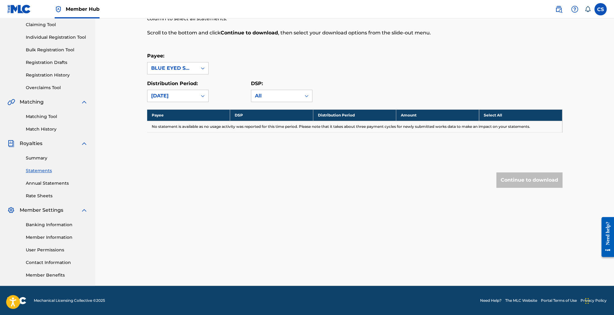
click at [193, 62] on div "BLUE EYED SON PUBLISHING" at bounding box center [172, 68] width 50 height 12
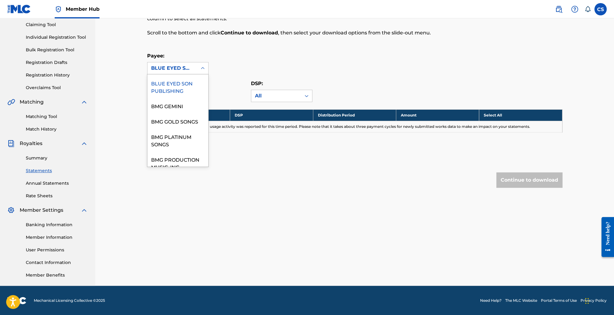
scroll to position [48, 0]
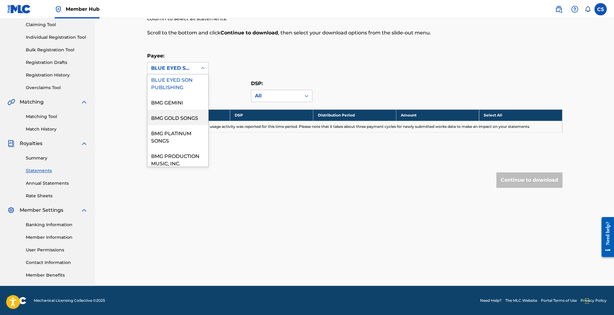
click at [175, 116] on div "BMG GOLD SONGS" at bounding box center [177, 117] width 61 height 15
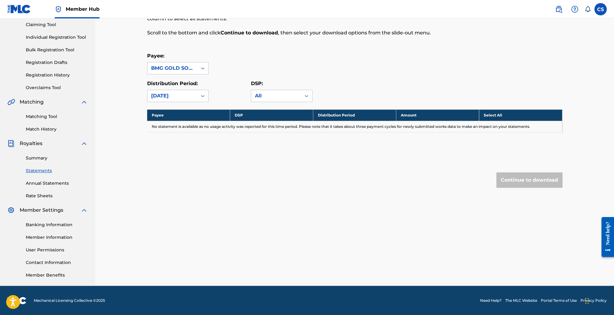
click at [191, 69] on div "BMG GOLD SONGS" at bounding box center [172, 68] width 42 height 7
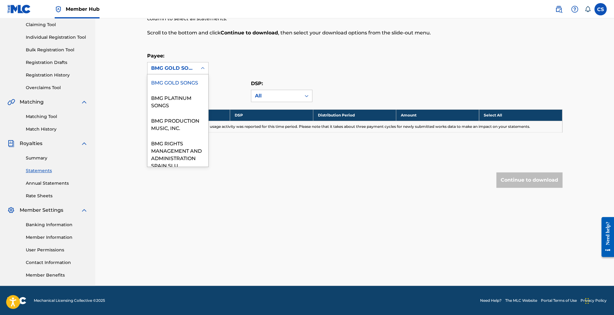
scroll to position [82, 0]
click at [178, 142] on div "BMG RIGHTS MANAGEMENT AND ADMINISTRATION SPAIN SLU" at bounding box center [177, 154] width 61 height 37
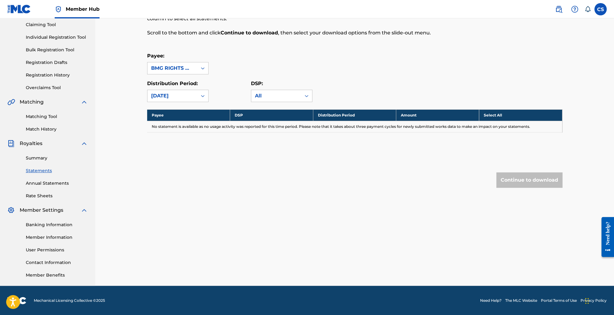
click at [193, 71] on div "BMG RIGHTS MANAGEMENT AND ADMINISTRATION SPAIN SLU" at bounding box center [172, 68] width 42 height 7
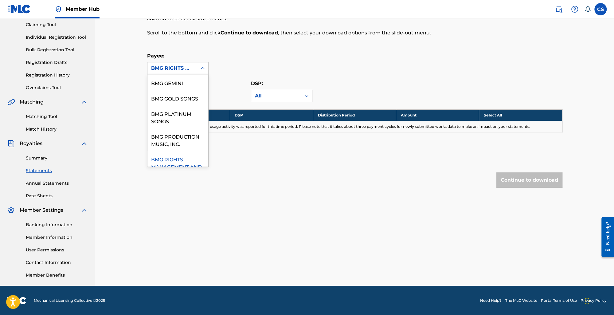
scroll to position [66, 0]
click at [178, 131] on div "BMG PRODUCTION MUSIC, INC." at bounding box center [177, 141] width 61 height 23
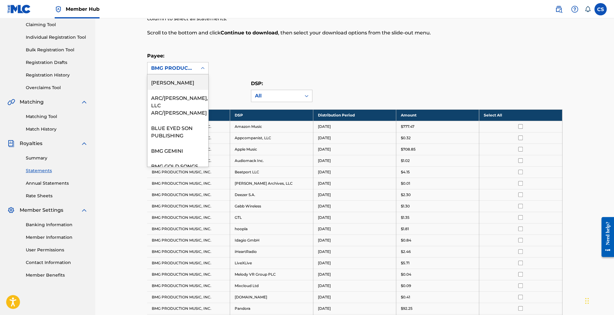
click at [194, 67] on div "BMG PRODUCTION MUSIC, INC." at bounding box center [172, 68] width 50 height 12
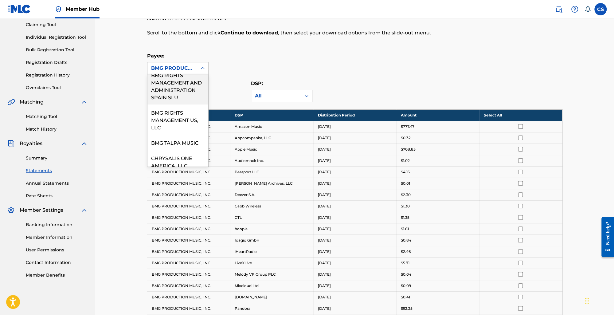
scroll to position [181, 0]
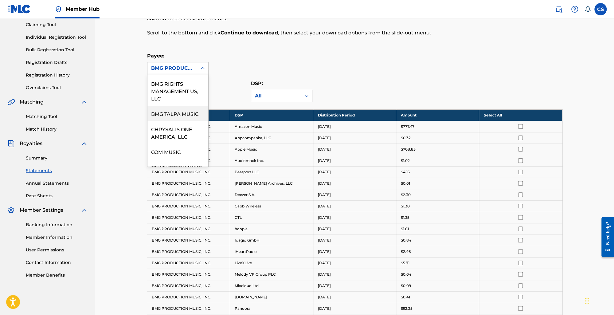
click at [183, 107] on div "BMG TALPA MUSIC" at bounding box center [177, 113] width 61 height 15
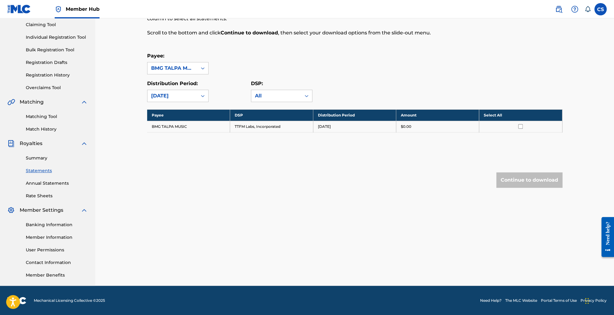
click at [192, 103] on div "Royalty Statements Select your desired payee from the Payee drop-down menu. The…" at bounding box center [354, 90] width 415 height 244
click at [192, 95] on div "[DATE]" at bounding box center [172, 95] width 42 height 7
click at [177, 171] on div "[DATE]" at bounding box center [177, 172] width 61 height 15
click at [192, 72] on div "BMG TALPA MUSIC" at bounding box center [172, 68] width 50 height 12
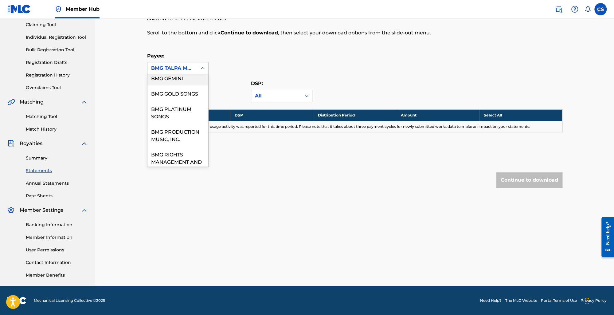
scroll to position [88, 0]
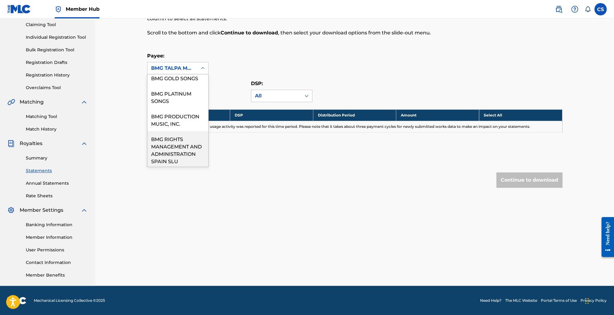
click at [180, 147] on div "BMG RIGHTS MANAGEMENT AND ADMINISTRATION SPAIN SLU" at bounding box center [177, 149] width 61 height 37
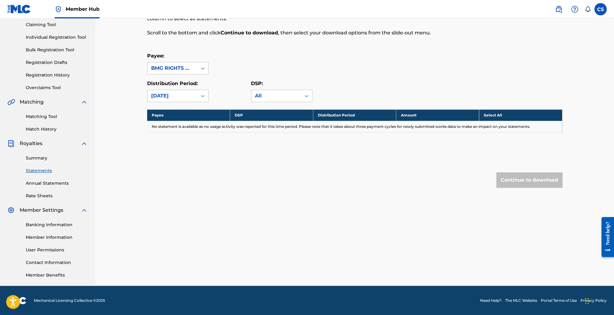
click at [194, 66] on div "BMG RIGHTS MANAGEMENT AND ADMINISTRATION SPAIN SLU" at bounding box center [172, 68] width 50 height 12
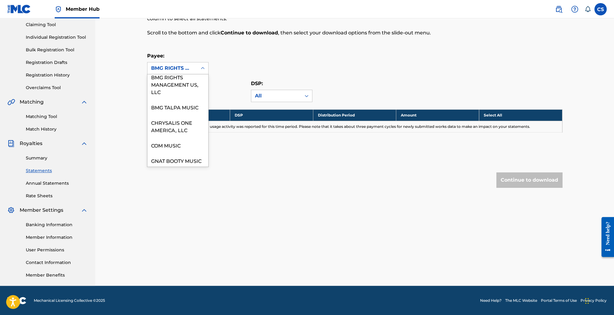
scroll to position [240, 0]
click at [178, 100] on div "GNAT BOOTY MUSIC" at bounding box center [177, 107] width 61 height 15
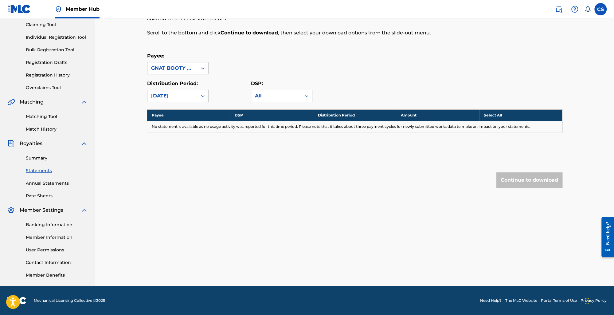
click at [189, 67] on div "GNAT BOOTY MUSIC" at bounding box center [172, 68] width 42 height 7
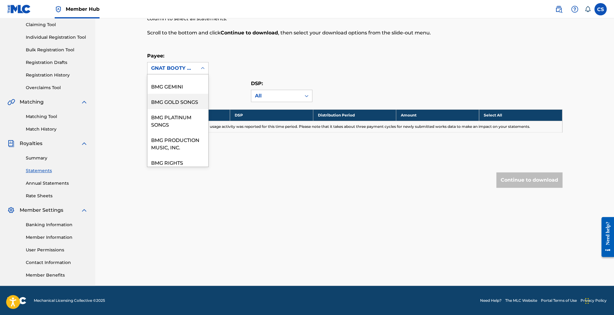
scroll to position [67, 0]
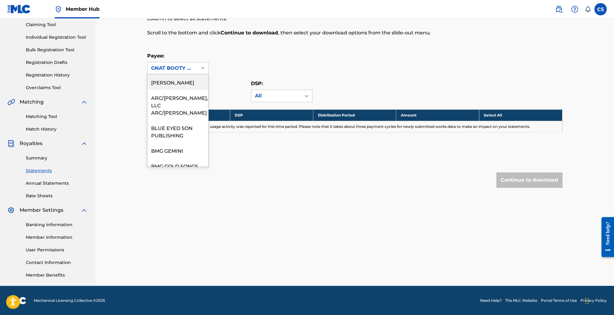
click at [198, 67] on div at bounding box center [202, 68] width 11 height 11
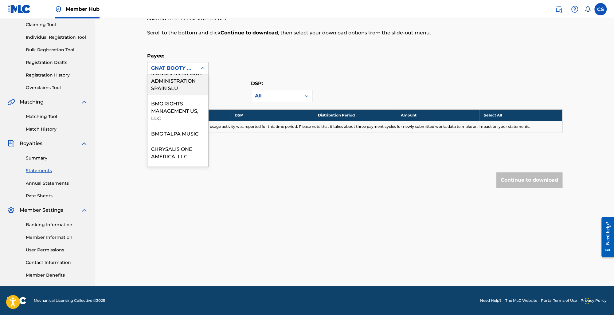
scroll to position [164, 0]
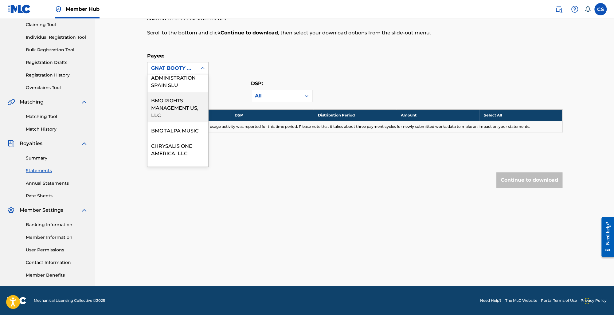
click at [186, 98] on div "BMG RIGHTS MANAGEMENT US, LLC" at bounding box center [177, 107] width 61 height 30
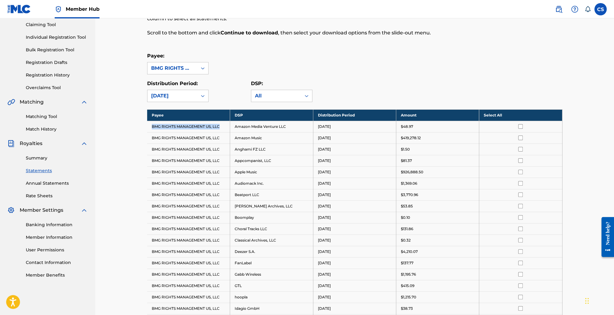
drag, startPoint x: 220, startPoint y: 127, endPoint x: 159, endPoint y: 122, distance: 60.4
click at [159, 122] on td "BMG RIGHTS MANAGEMENT US, LLC" at bounding box center [188, 126] width 83 height 11
copy td "BMG RIGHTS MANAGEMENT US, LLC"
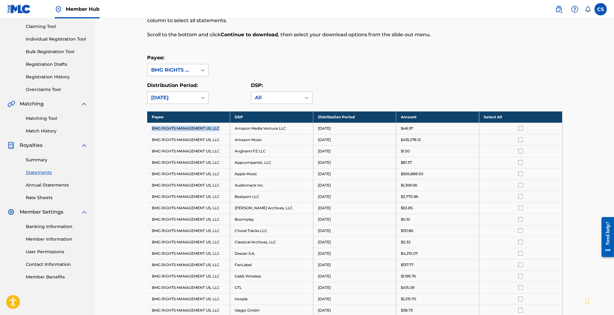
scroll to position [69, 0]
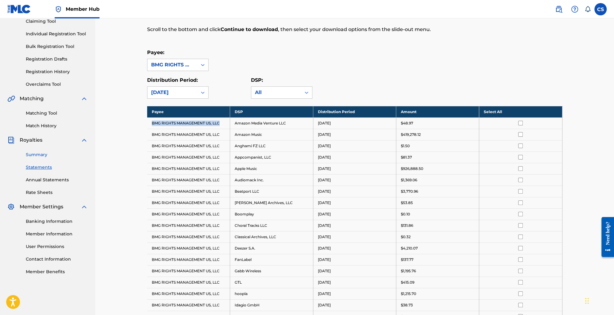
click at [42, 153] on link "Summary" at bounding box center [57, 154] width 62 height 6
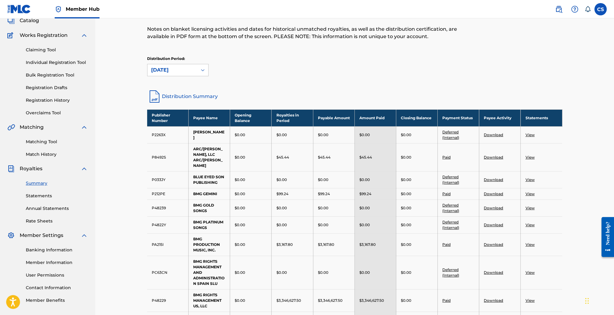
scroll to position [41, 0]
click at [206, 95] on link "Distribution Summary" at bounding box center [354, 96] width 415 height 15
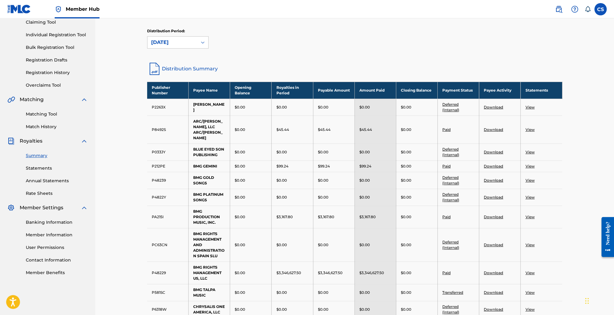
scroll to position [0, 0]
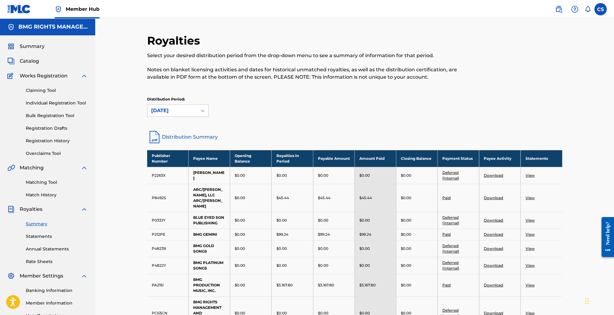
scroll to position [66, 0]
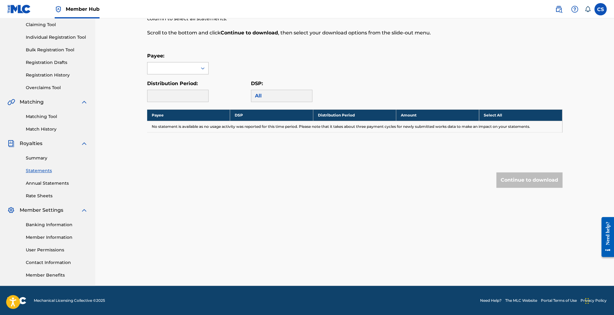
click at [181, 62] on div at bounding box center [172, 68] width 50 height 12
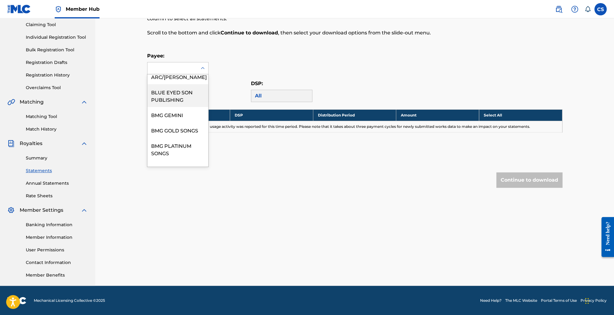
scroll to position [44, 0]
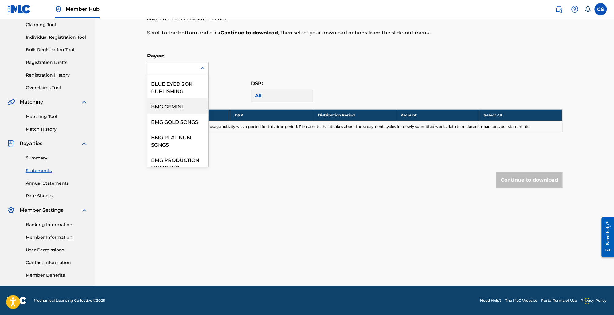
click at [180, 104] on div "BMG GEMINI" at bounding box center [177, 105] width 61 height 15
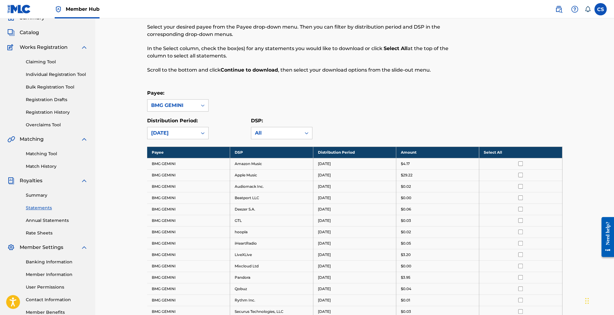
scroll to position [0, 0]
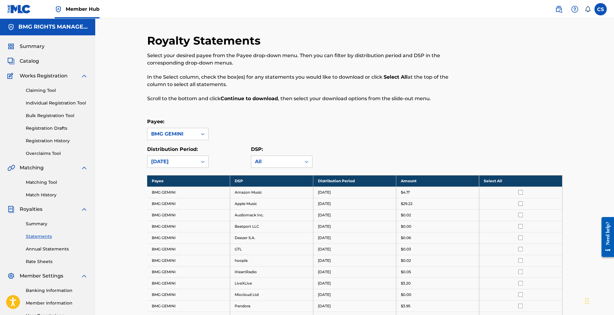
click at [199, 138] on div at bounding box center [202, 133] width 11 height 11
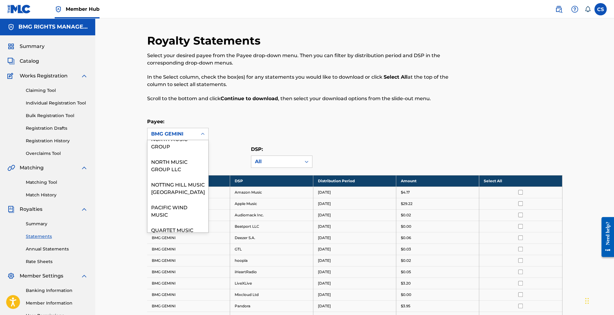
scroll to position [347, 0]
click at [179, 219] on div "QUARTET MUSIC" at bounding box center [177, 225] width 61 height 15
